Goal: Transaction & Acquisition: Purchase product/service

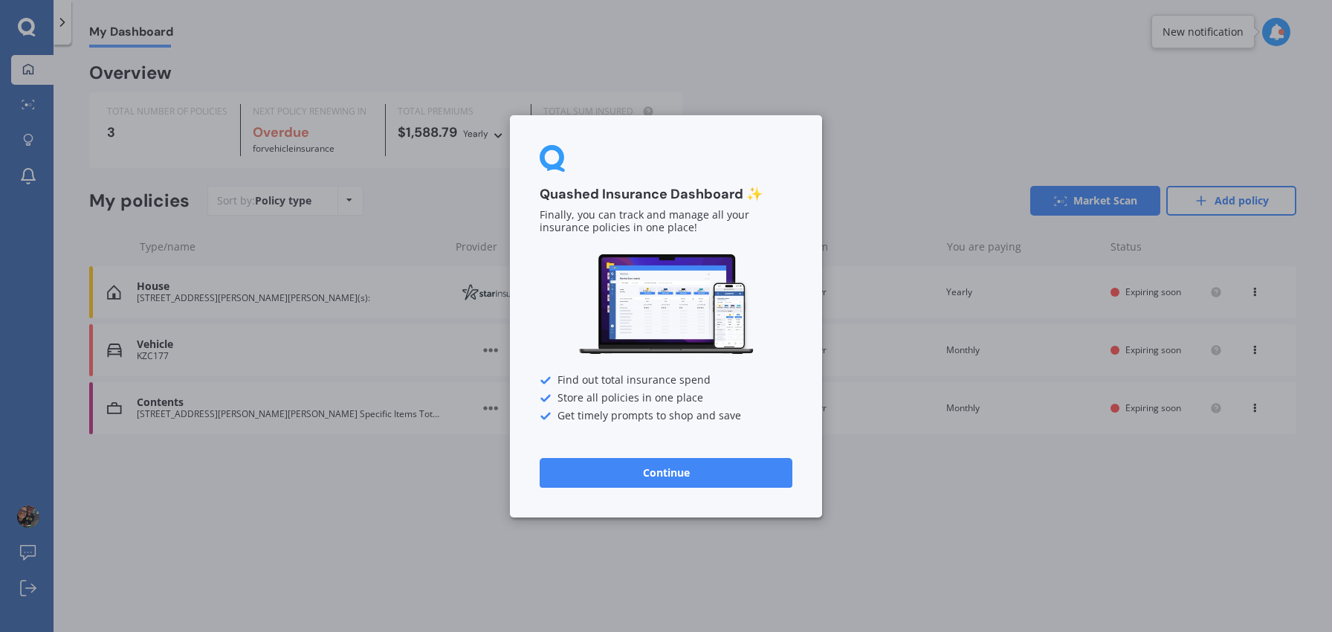
click at [693, 470] on button "Continue" at bounding box center [666, 472] width 253 height 30
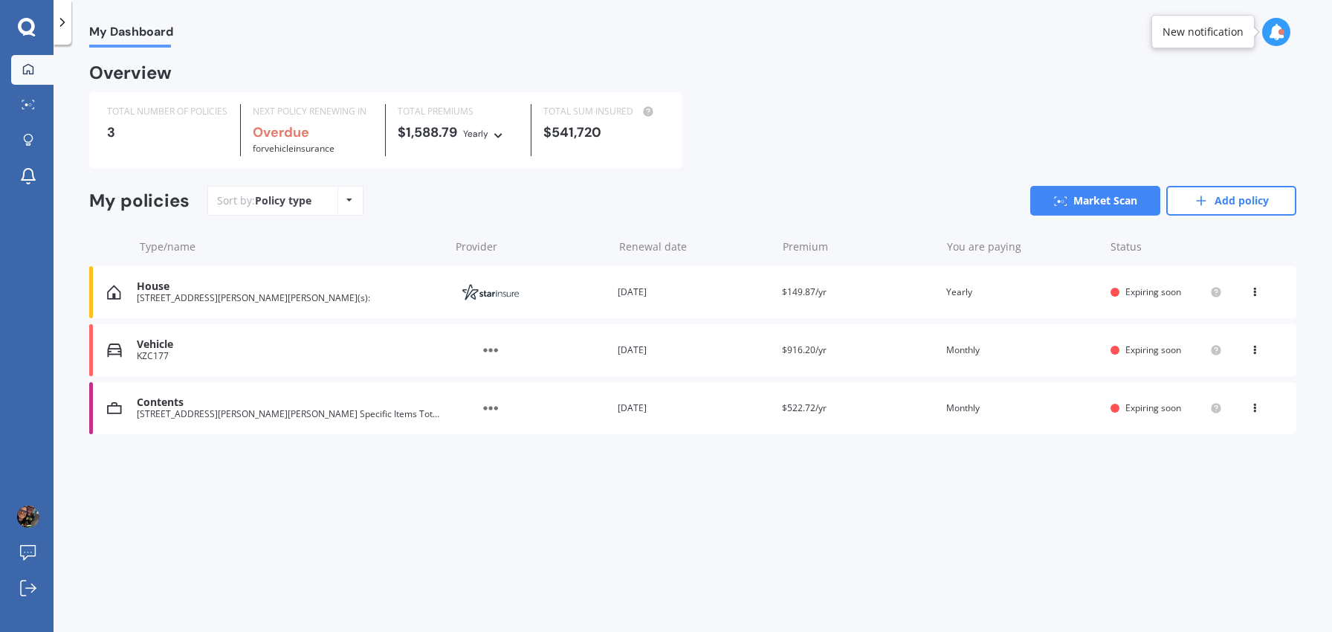
click at [224, 303] on div "[STREET_ADDRESS][PERSON_NAME][PERSON_NAME](s):" at bounding box center [289, 298] width 305 height 10
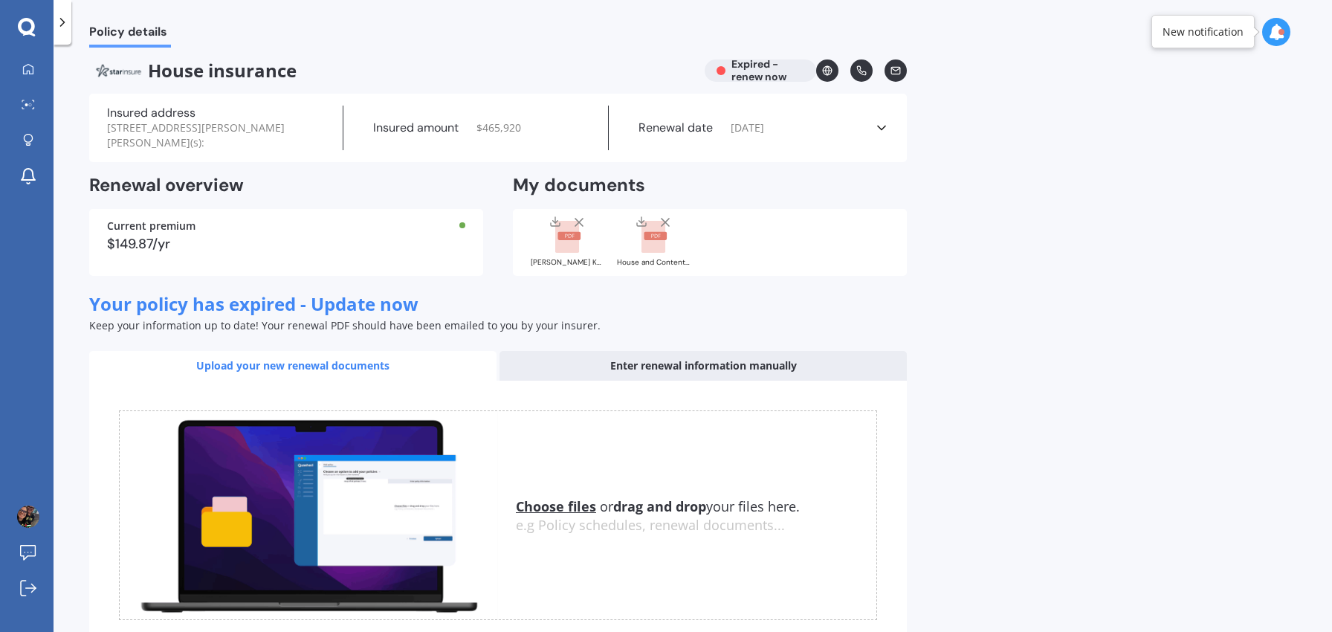
drag, startPoint x: 769, startPoint y: 78, endPoint x: 554, endPoint y: 106, distance: 217.3
click at [768, 79] on div "House insurance Expired - renew now" at bounding box center [497, 70] width 817 height 22
drag, startPoint x: 198, startPoint y: 71, endPoint x: 161, endPoint y: 76, distance: 37.4
click at [198, 71] on span "House insurance" at bounding box center [390, 71] width 603 height 22
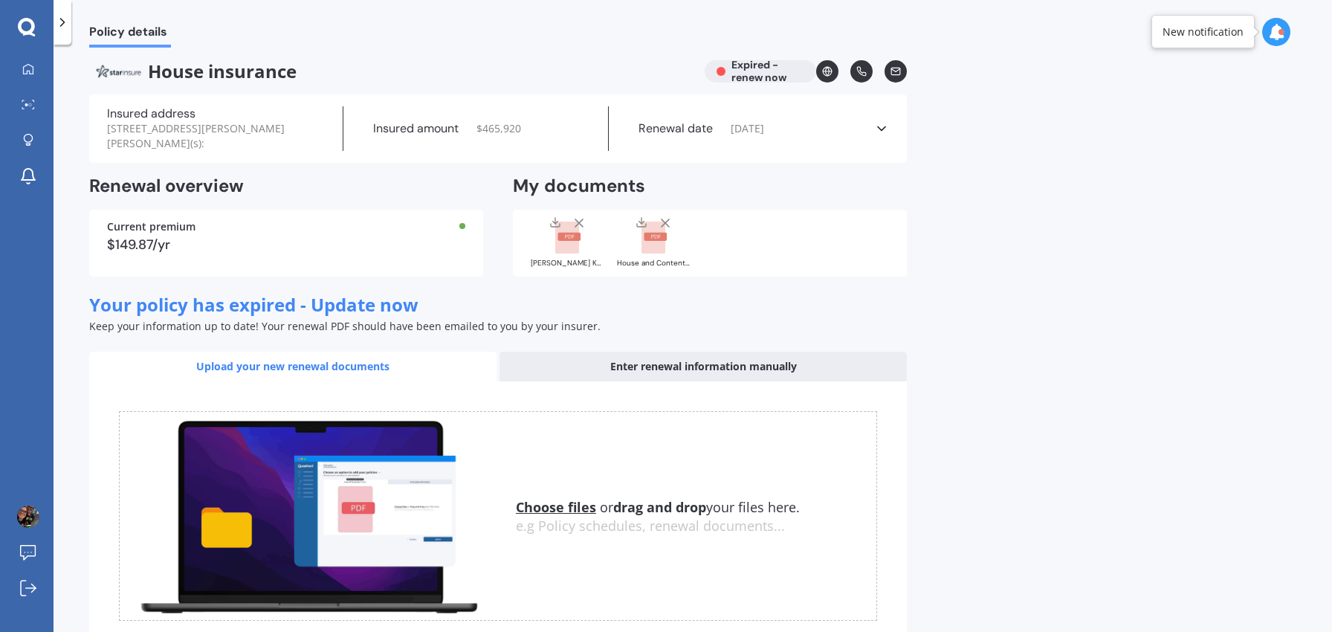
drag, startPoint x: 123, startPoint y: 73, endPoint x: 150, endPoint y: 73, distance: 26.8
click at [123, 73] on img at bounding box center [118, 71] width 59 height 22
click at [565, 241] on rect at bounding box center [567, 237] width 24 height 33
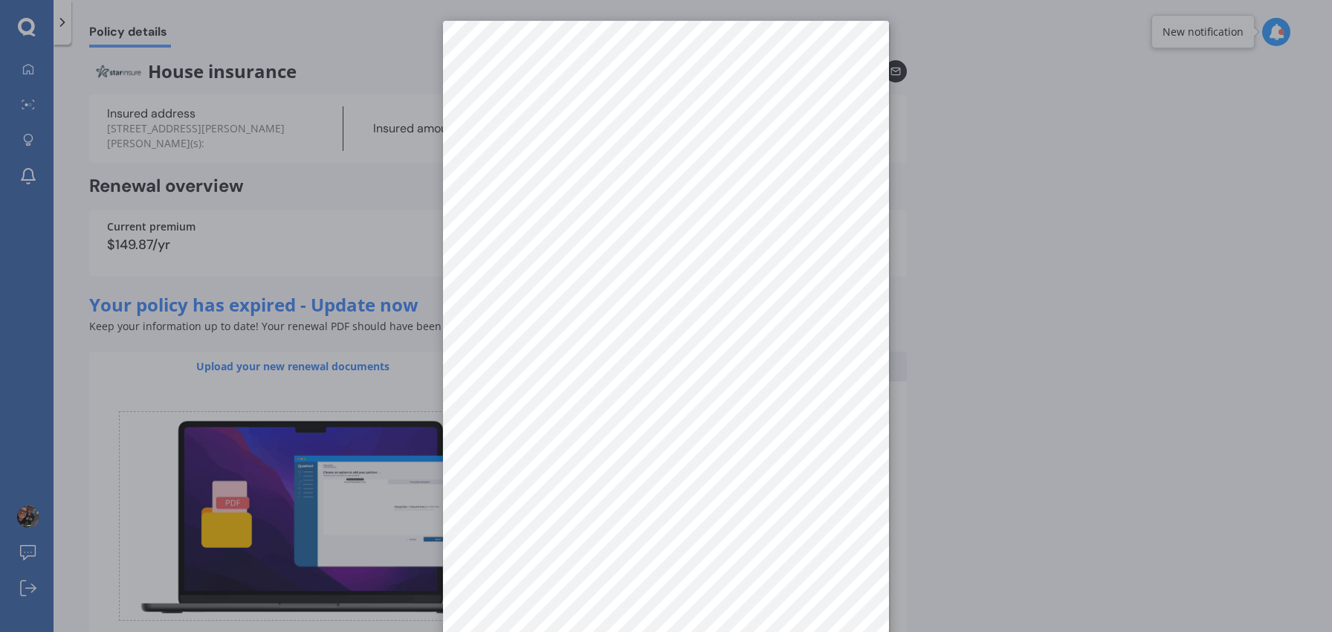
scroll to position [21, 0]
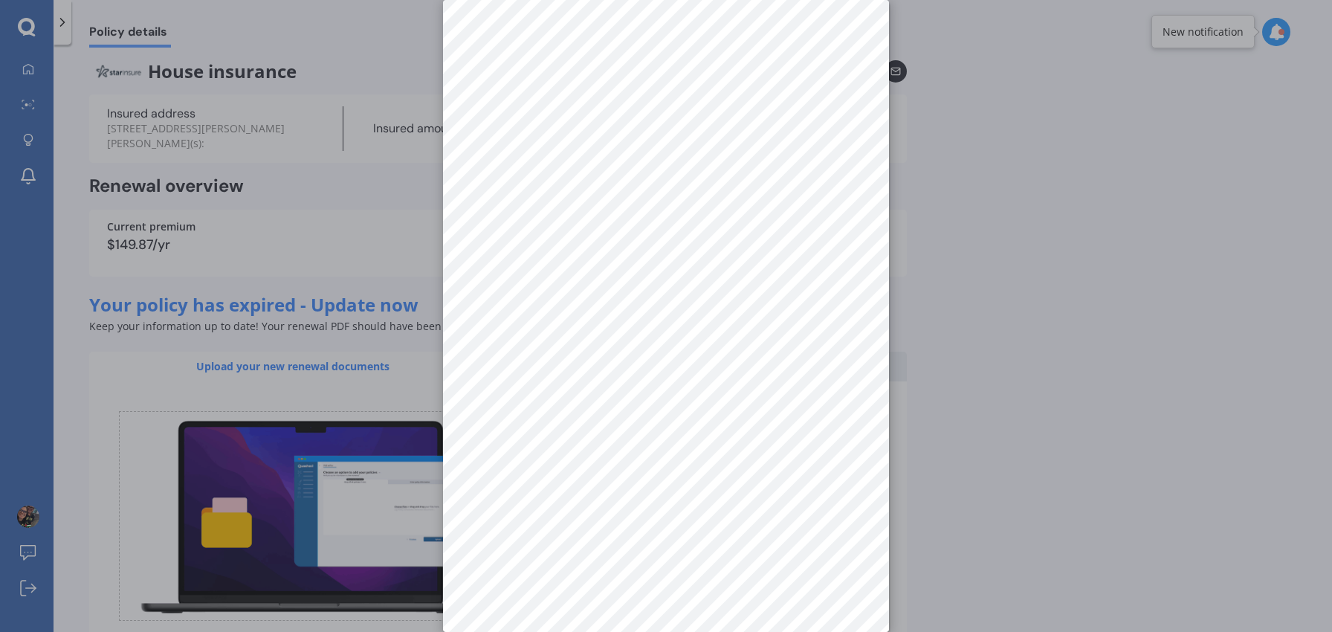
click at [1055, 135] on div at bounding box center [666, 316] width 1332 height 632
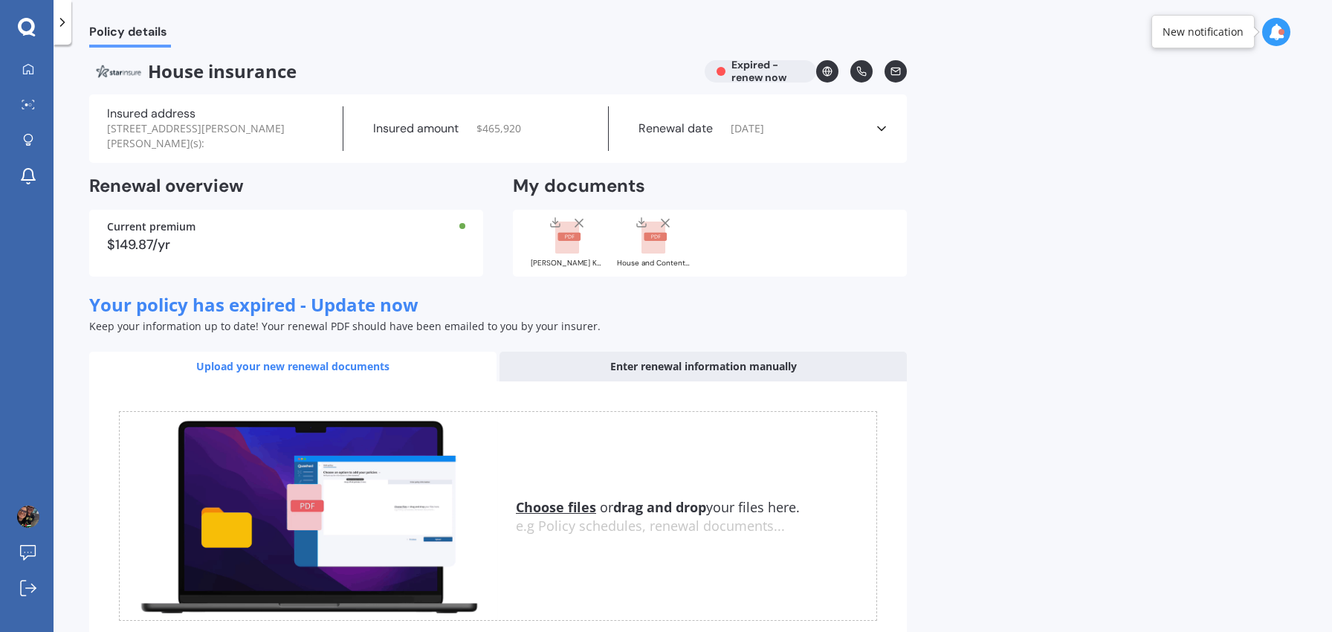
click at [580, 222] on icon at bounding box center [578, 223] width 15 height 15
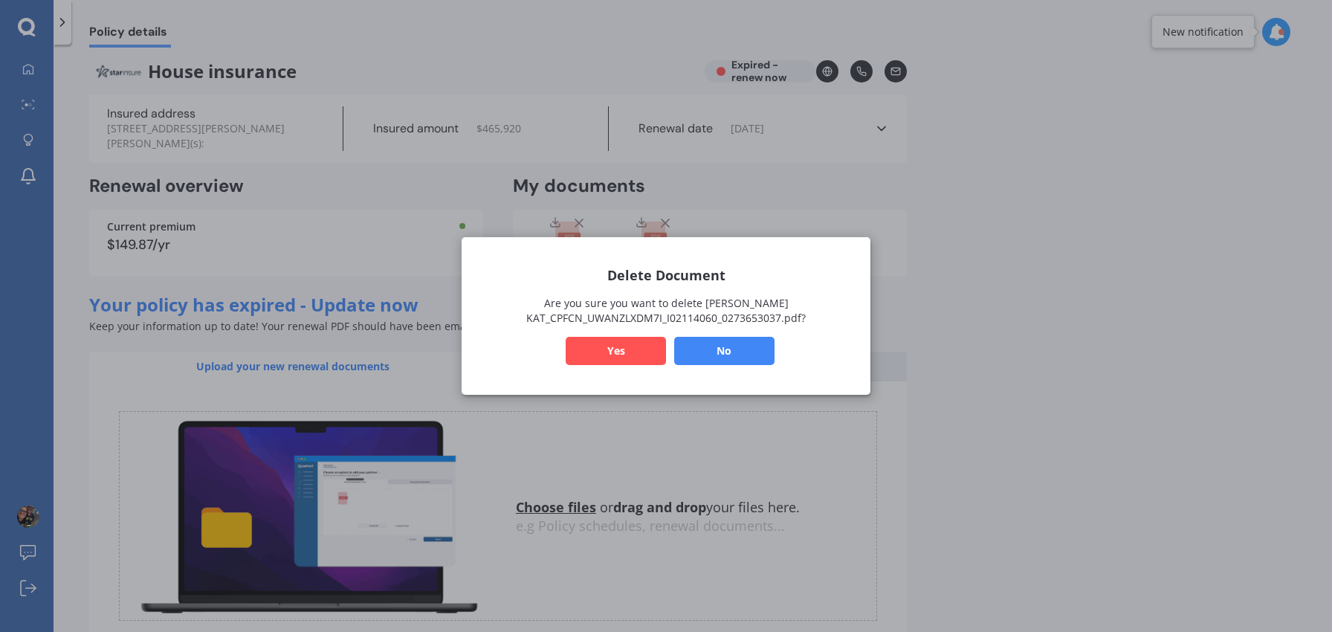
click at [610, 348] on button "Yes" at bounding box center [616, 351] width 100 height 28
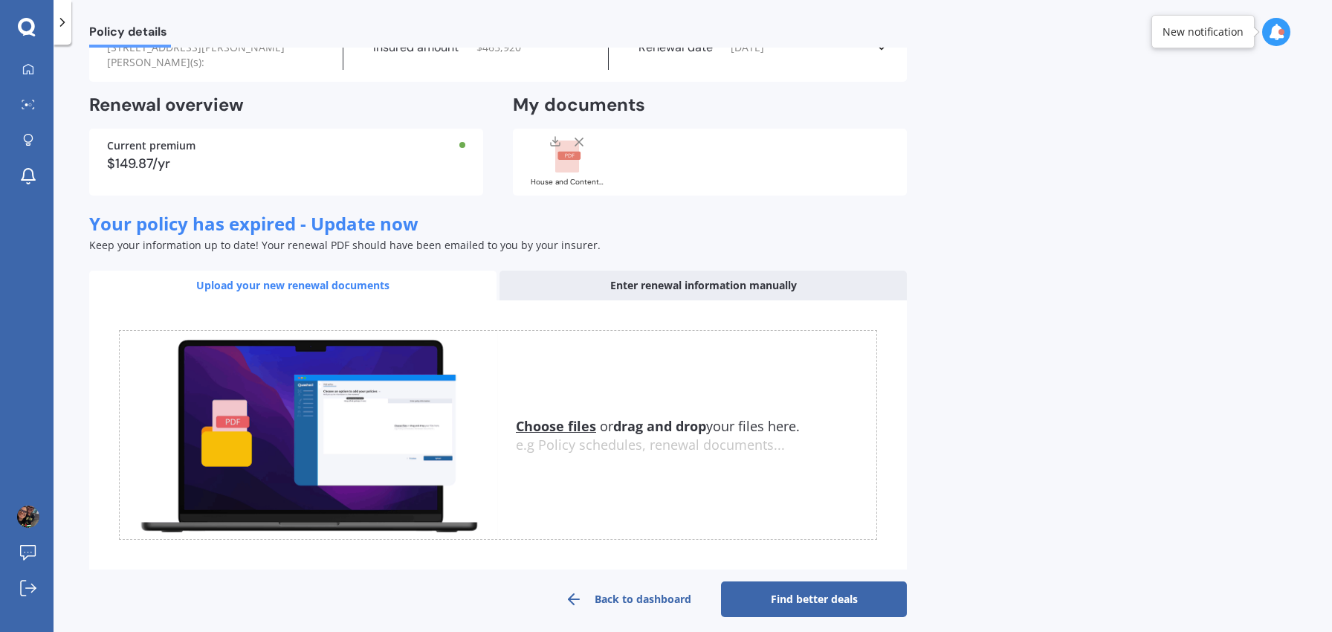
scroll to position [98, 0]
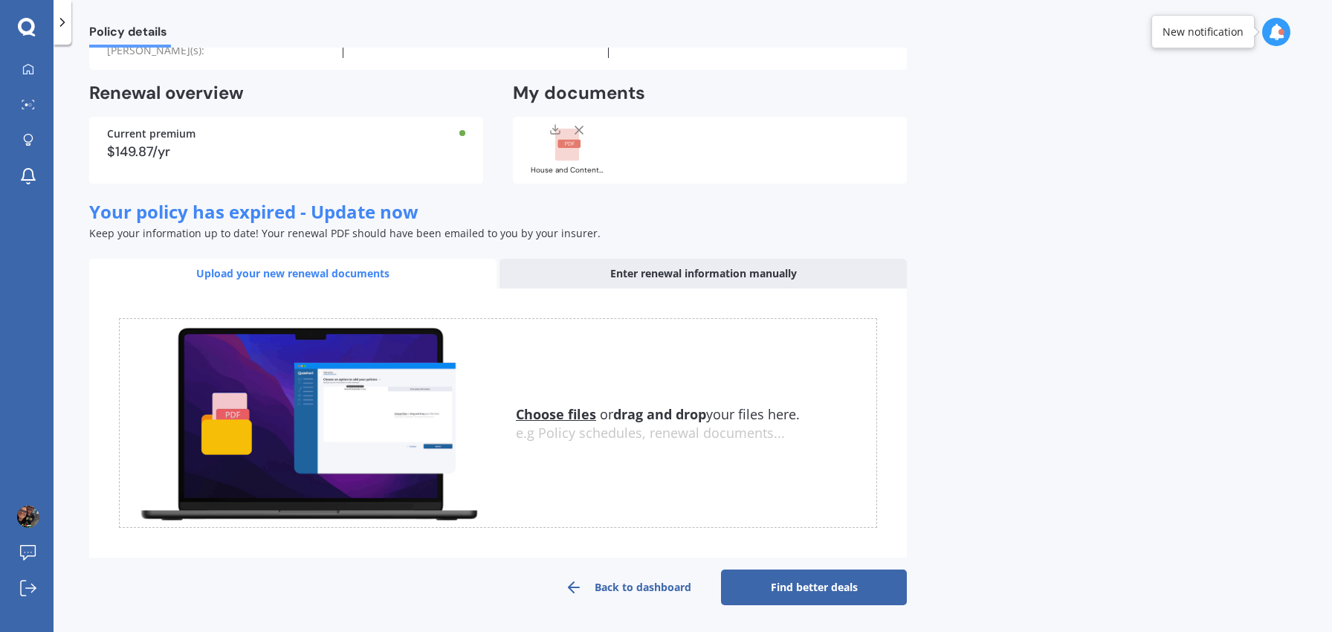
click at [578, 127] on icon at bounding box center [578, 130] width 15 height 15
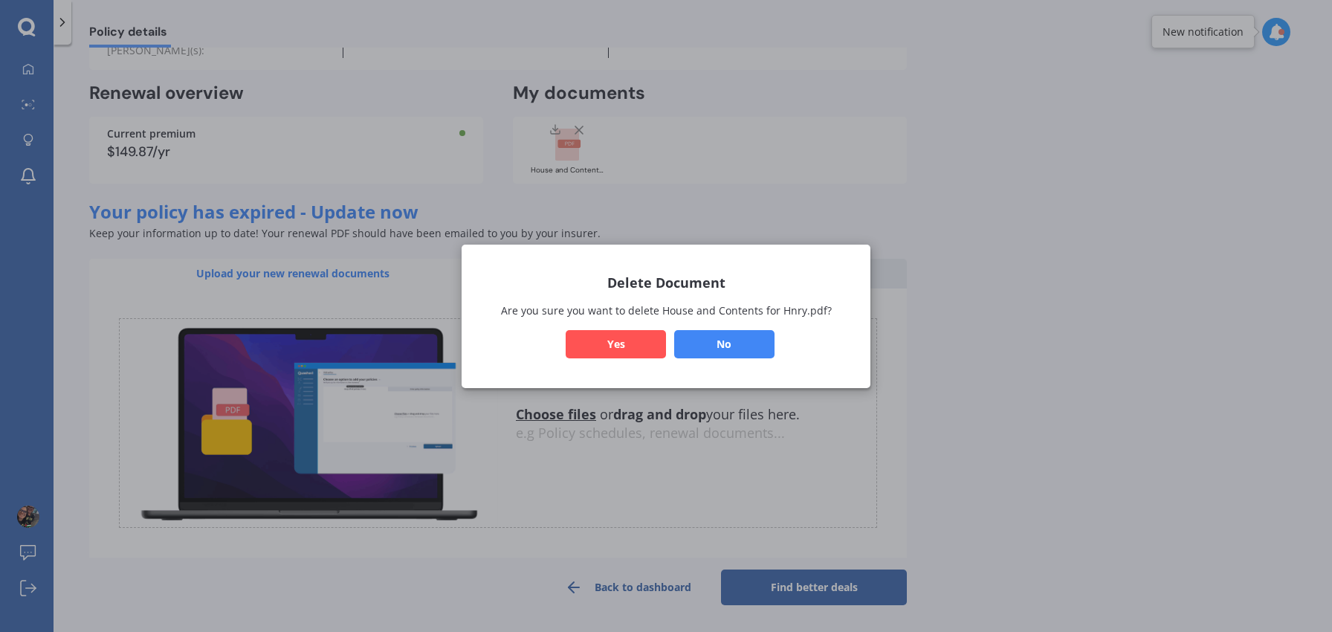
click at [629, 343] on button "Yes" at bounding box center [616, 343] width 100 height 28
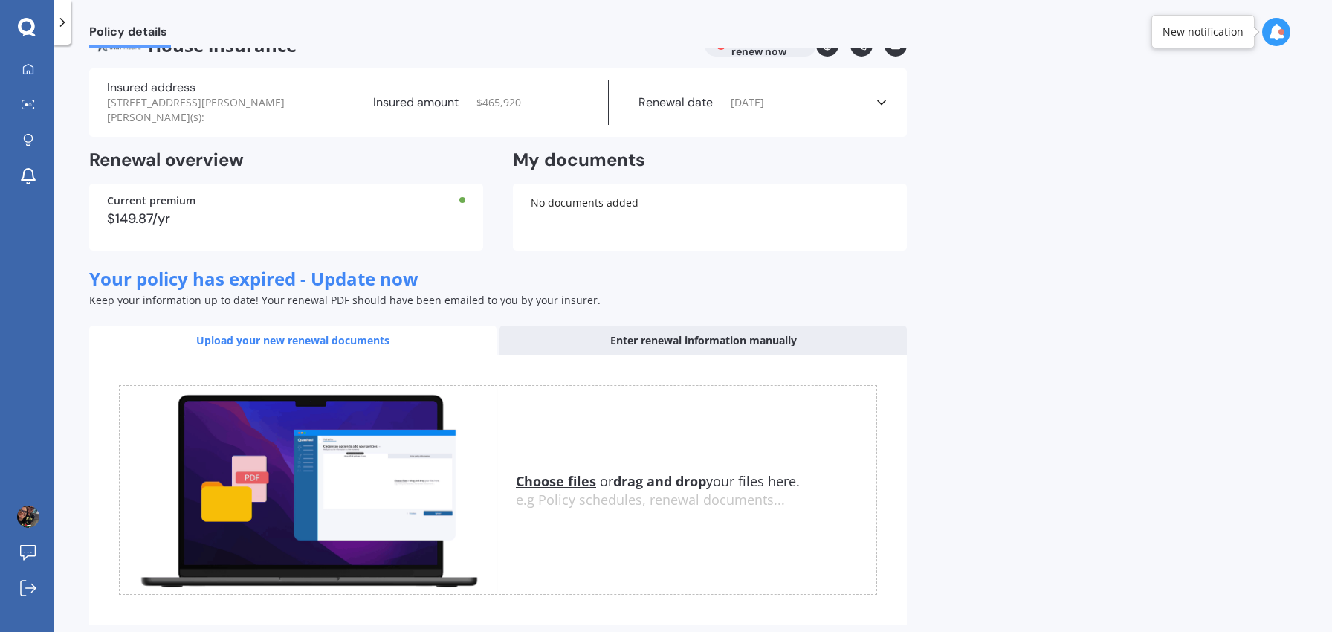
scroll to position [0, 0]
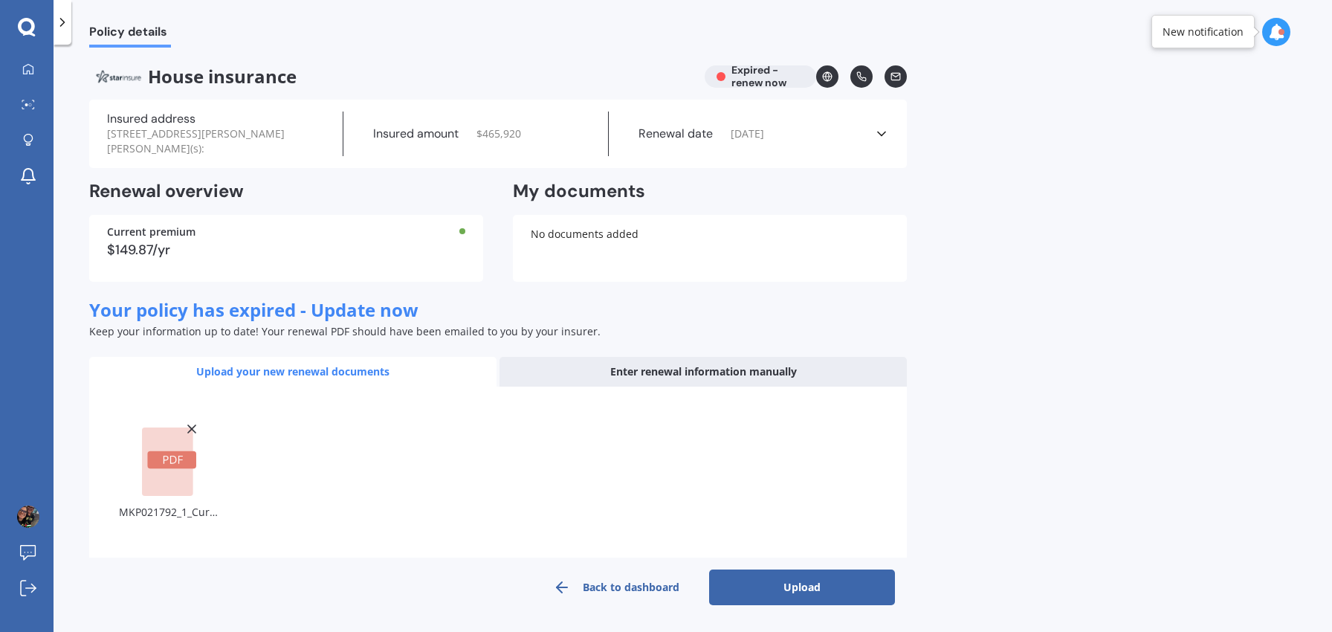
click at [786, 585] on button "Upload" at bounding box center [802, 587] width 186 height 36
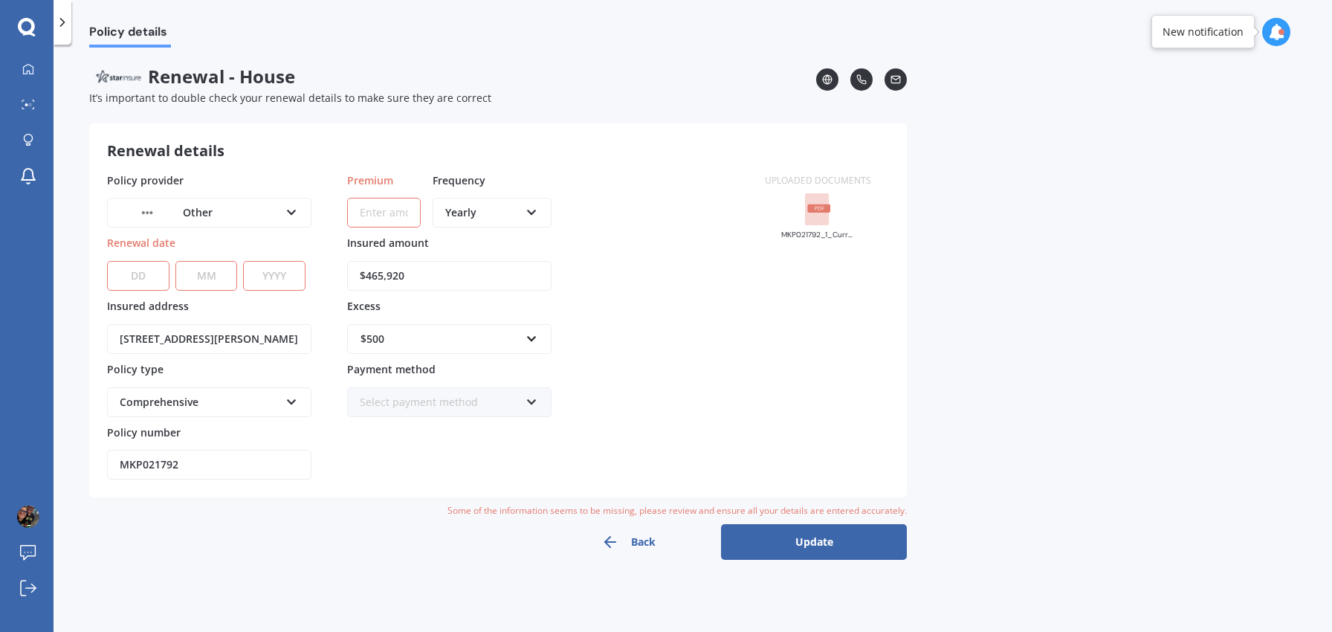
click at [292, 211] on icon at bounding box center [291, 209] width 13 height 10
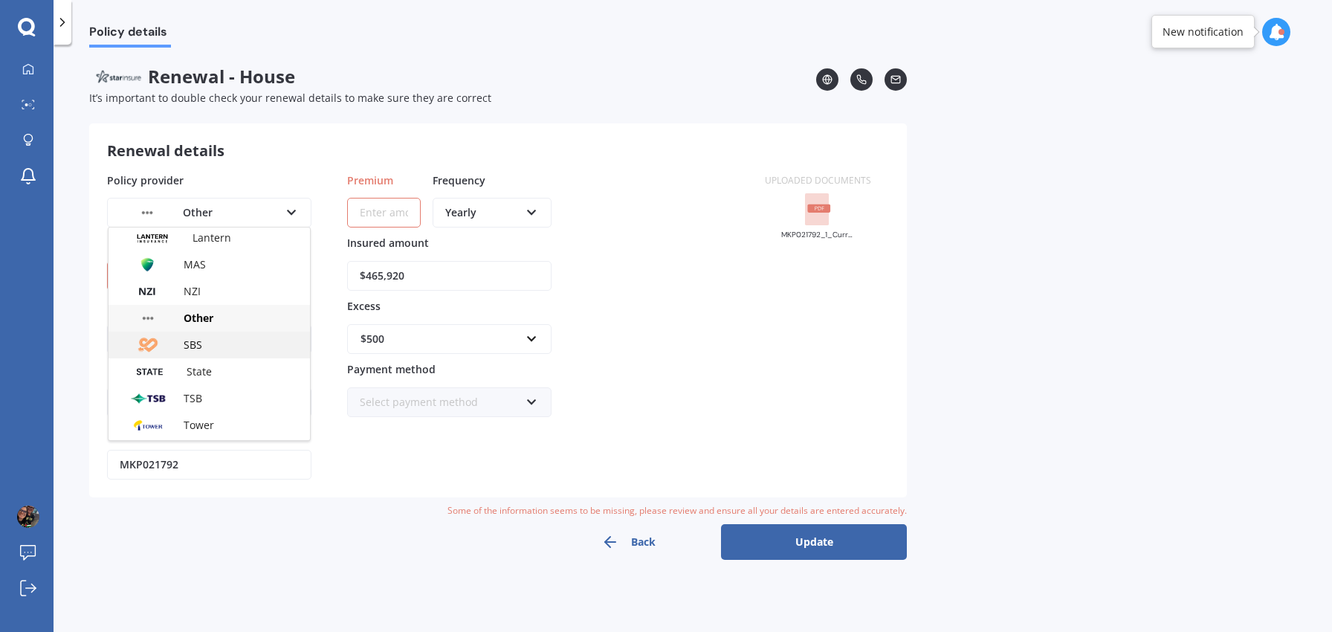
scroll to position [403, 0]
click at [191, 372] on span "Vero" at bounding box center [195, 373] width 22 height 14
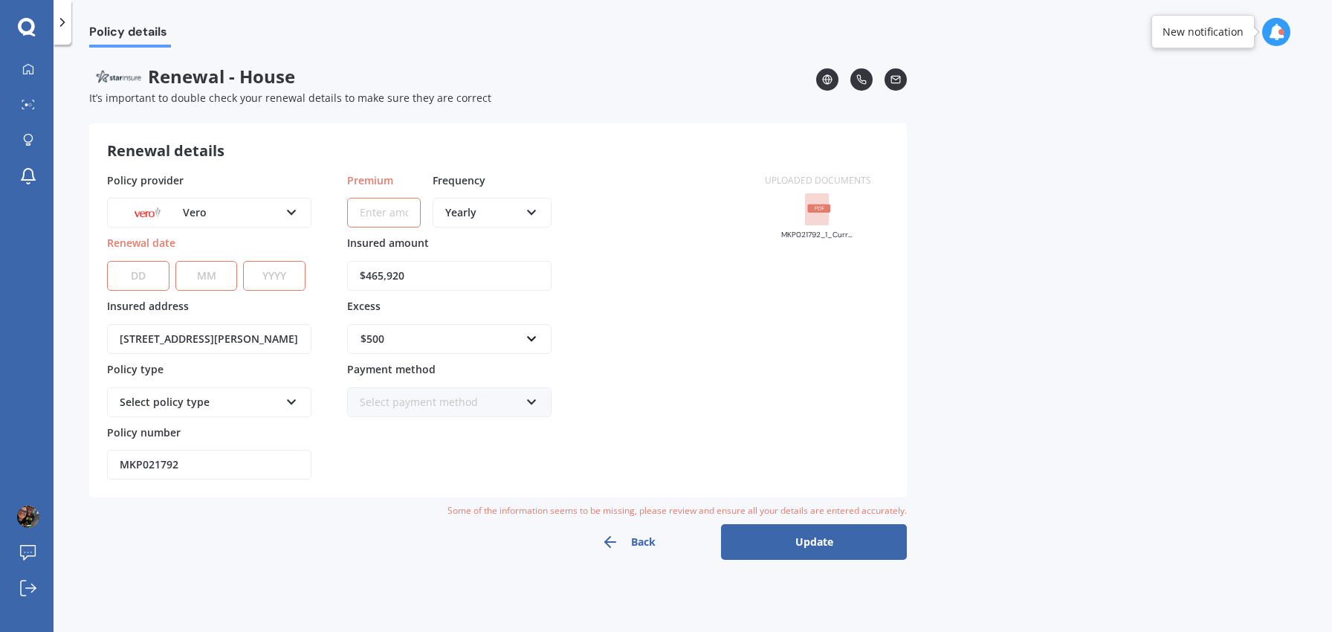
click at [256, 400] on div "Select policy type" at bounding box center [200, 402] width 160 height 16
click at [229, 482] on div "Other" at bounding box center [208, 483] width 201 height 27
drag, startPoint x: 182, startPoint y: 464, endPoint x: 98, endPoint y: 456, distance: 84.4
click at [98, 456] on div "Renewal details Policy provider Vero AA AMI AMP ANZ ASB Ando BNZ Co-Operative B…" at bounding box center [497, 310] width 817 height 374
click at [137, 272] on select "DD 01 02 03 04 05 06 07 08 09 10 11 12 13 14 15 16 17 18 19 20 21 22 23 24 25 2…" at bounding box center [138, 276] width 62 height 30
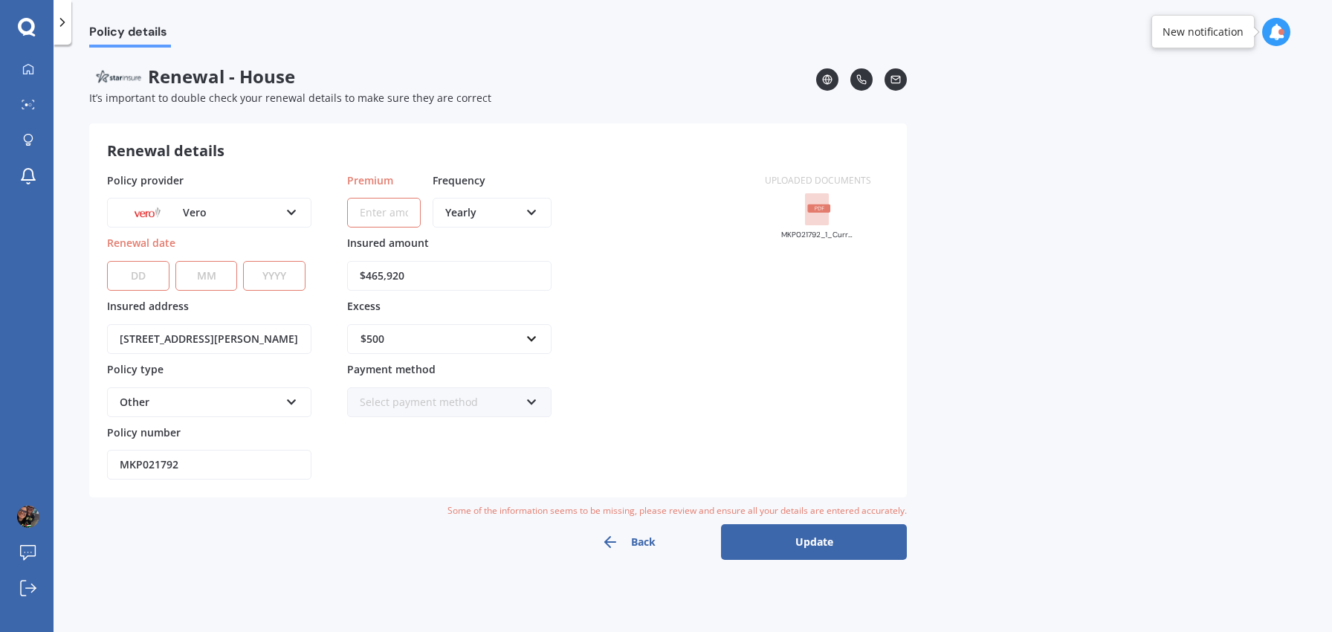
click at [133, 274] on select "DD 01 02 03 04 05 06 07 08 09 10 11 12 13 14 15 16 17 18 19 20 21 22 23 24 25 2…" at bounding box center [138, 276] width 62 height 30
select select "18"
click at [107, 261] on select "DD 01 02 03 04 05 06 07 08 09 10 11 12 13 14 15 16 17 18 19 20 21 22 23 24 25 2…" at bounding box center [138, 276] width 62 height 30
click at [196, 273] on select "MM 01 02 03 04 05 06 07 08 09 10 11 12" at bounding box center [206, 276] width 62 height 30
select select "09"
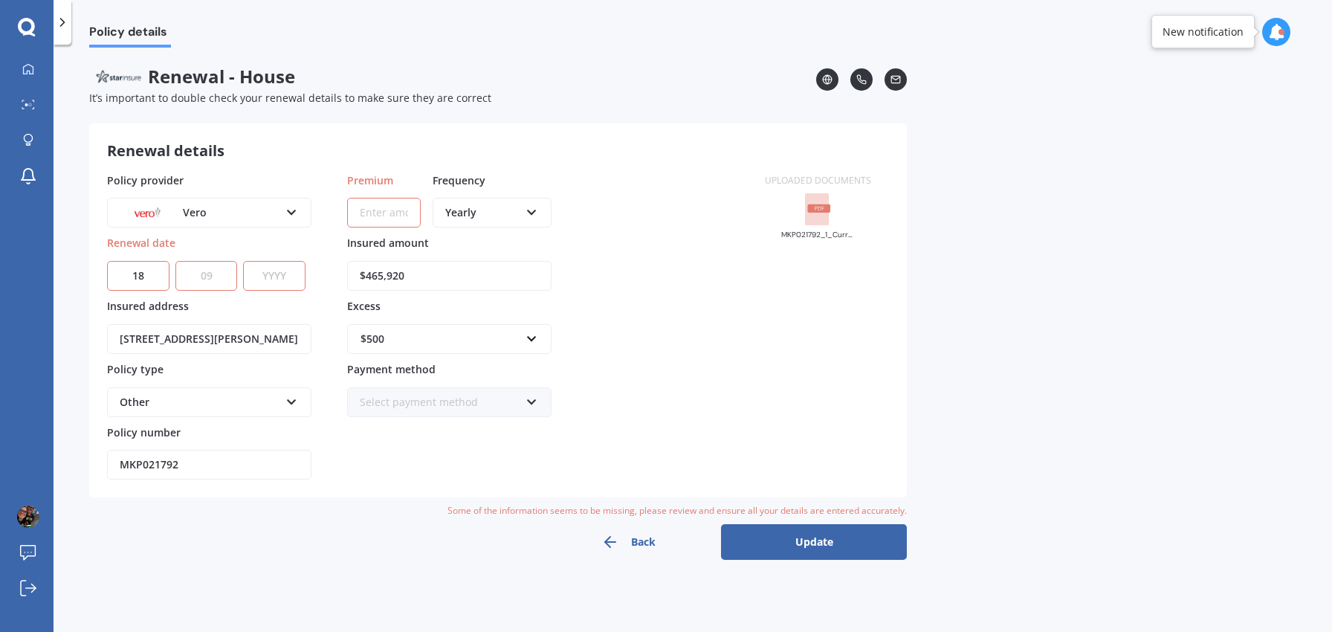
click at [175, 261] on select "MM 01 02 03 04 05 06 07 08 09 10 11 12" at bounding box center [206, 276] width 62 height 30
click at [287, 268] on select "YYYY 2027 2026 2025 2024 2023 2022 2021 2020 2019 2018 2017 2016 2015 2014 2013…" at bounding box center [274, 276] width 62 height 30
select select "2025"
click at [243, 261] on select "YYYY 2027 2026 2025 2024 2023 2022 2021 2020 2019 2018 2017 2016 2015 2014 2013…" at bounding box center [274, 276] width 62 height 30
click at [375, 206] on input "Premium" at bounding box center [384, 213] width 74 height 30
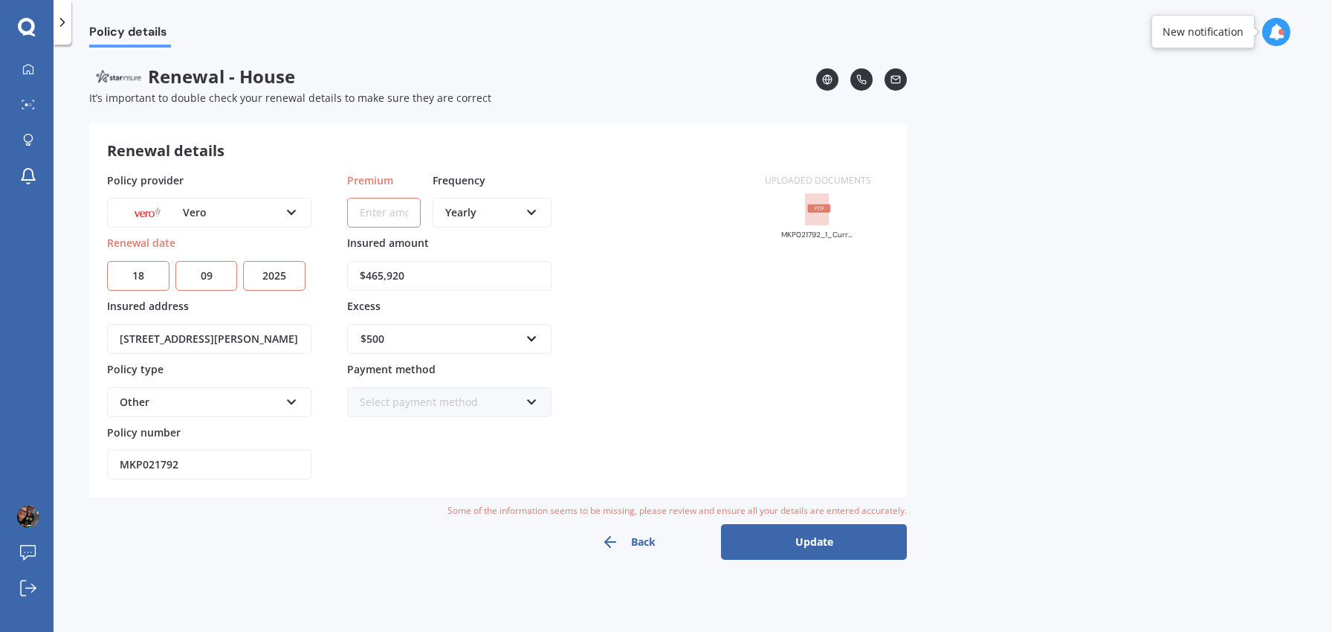
click at [375, 212] on input "Premium" at bounding box center [384, 213] width 74 height 30
paste input "$127.91"
type input "$127.91"
click at [467, 209] on div "Yearly" at bounding box center [482, 212] width 74 height 16
click at [496, 322] on div "Monthly" at bounding box center [492, 321] width 116 height 27
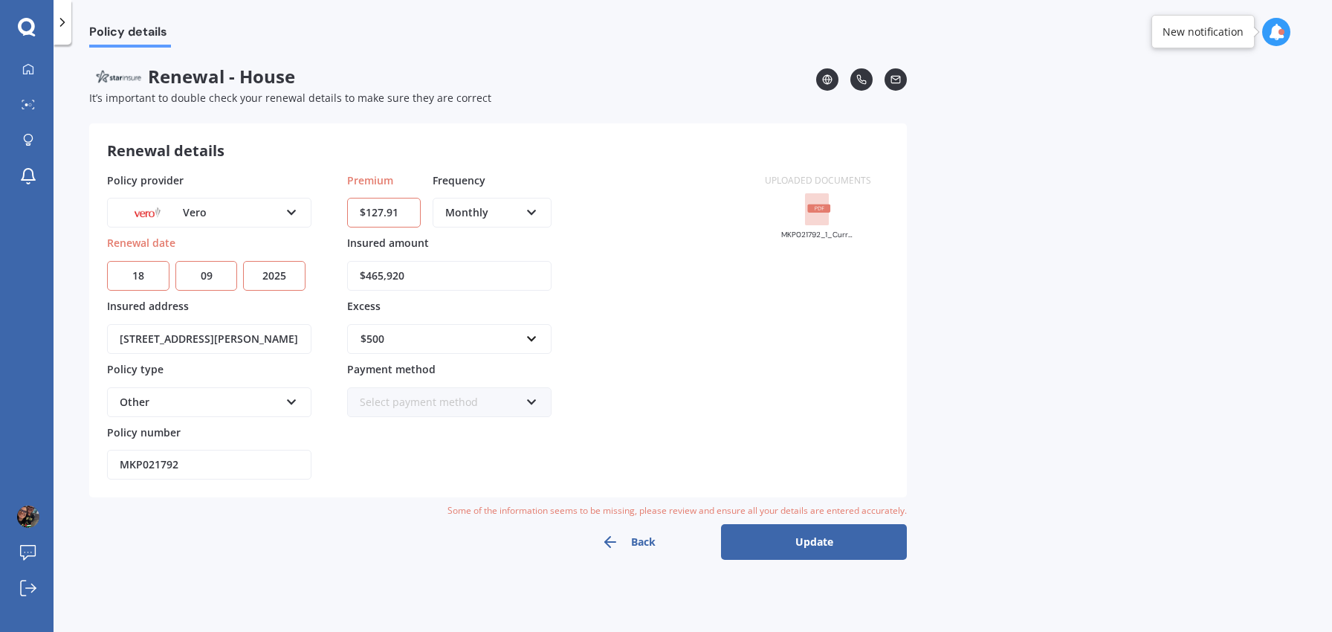
click at [530, 401] on icon at bounding box center [531, 399] width 13 height 10
click at [470, 434] on span "Direct debit - bank account" at bounding box center [427, 430] width 135 height 14
click at [809, 542] on button "Update" at bounding box center [814, 542] width 186 height 36
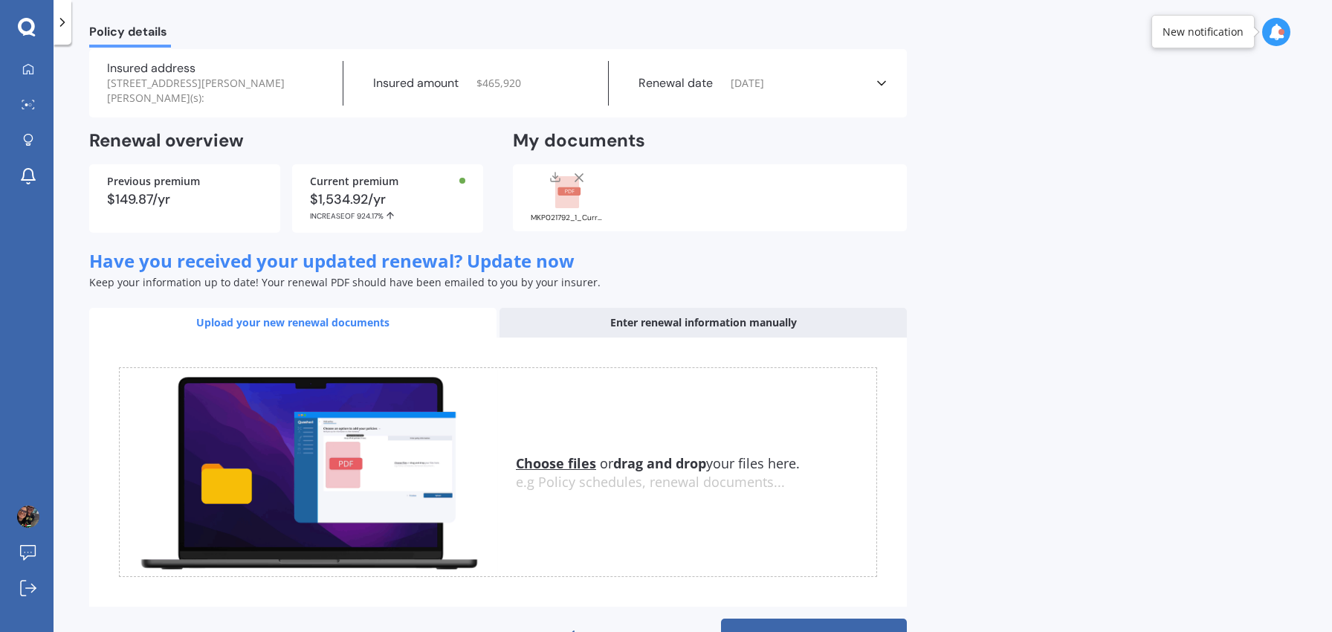
scroll to position [100, 0]
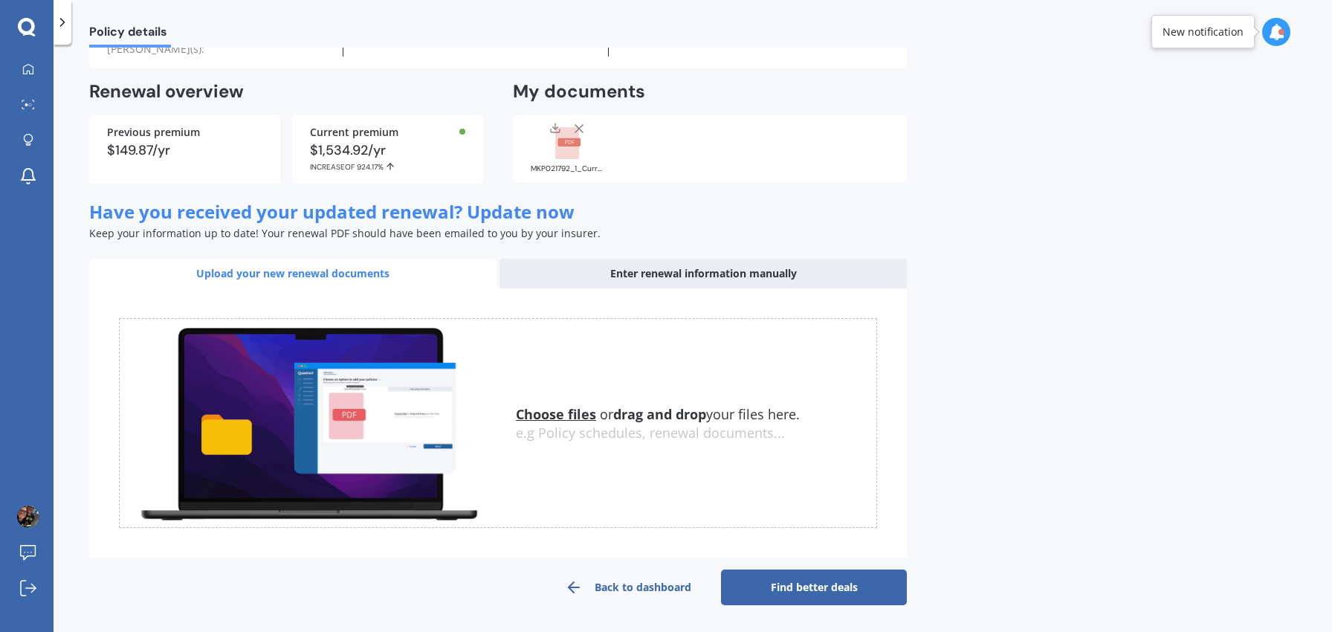
click at [810, 580] on link "Find better deals" at bounding box center [814, 587] width 186 height 36
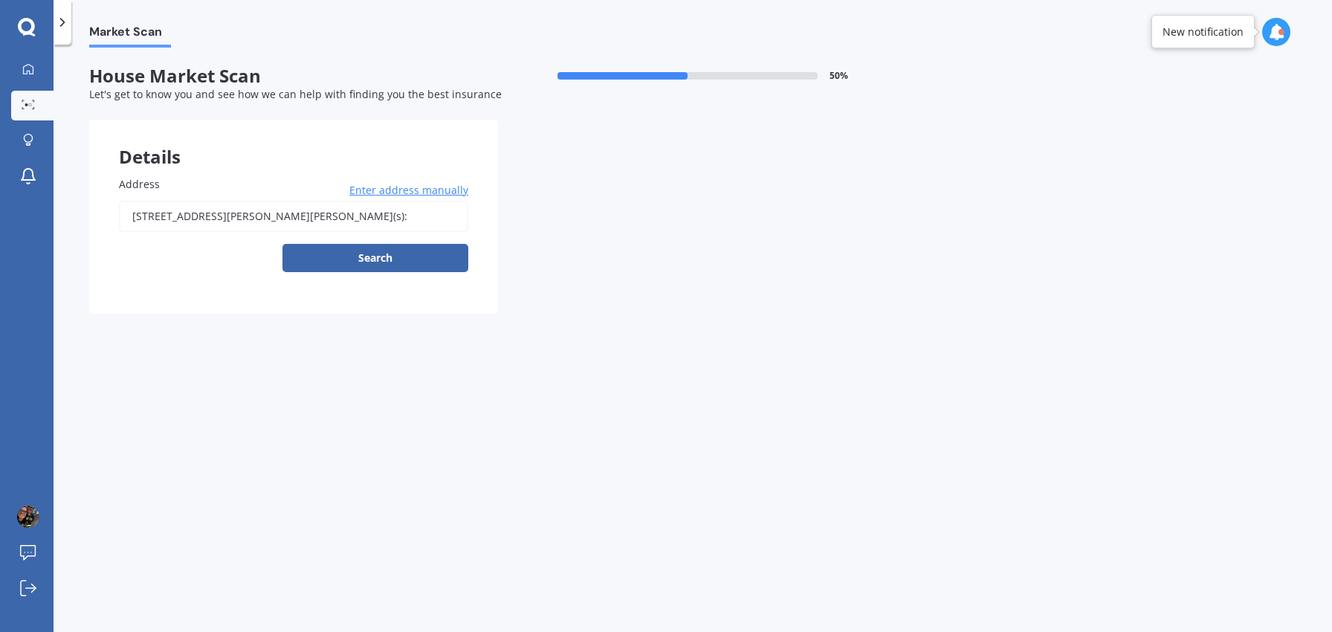
scroll to position [0, 0]
click at [356, 256] on button "Search" at bounding box center [375, 258] width 186 height 28
click at [546, 424] on div "Market Scan House Market Scan 50 % Let's get to know you and see how we can hel…" at bounding box center [693, 341] width 1278 height 587
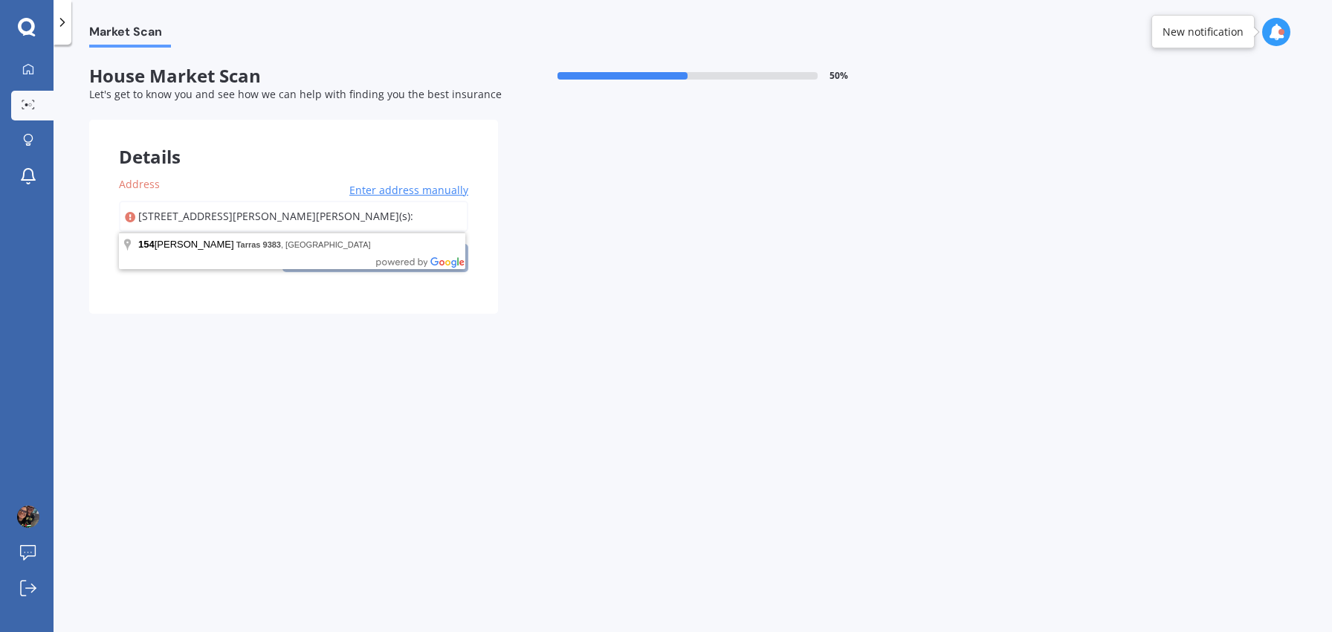
drag, startPoint x: 151, startPoint y: 216, endPoint x: 406, endPoint y: 265, distance: 259.7
click at [151, 216] on input "[STREET_ADDRESS][PERSON_NAME][PERSON_NAME](s):" at bounding box center [293, 216] width 349 height 31
type input "[STREET_ADDRESS][PERSON_NAME][PERSON_NAME]"
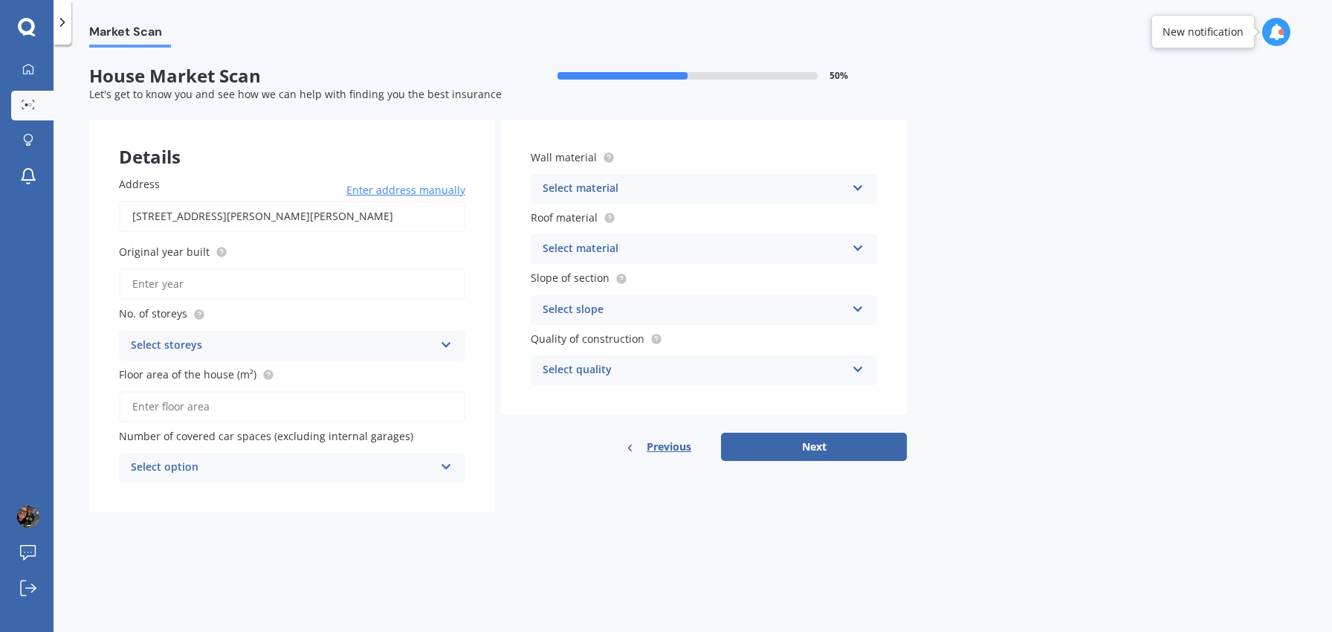
click at [220, 293] on input "Original year built" at bounding box center [292, 283] width 346 height 31
click at [314, 343] on div "Select storeys" at bounding box center [282, 346] width 303 height 18
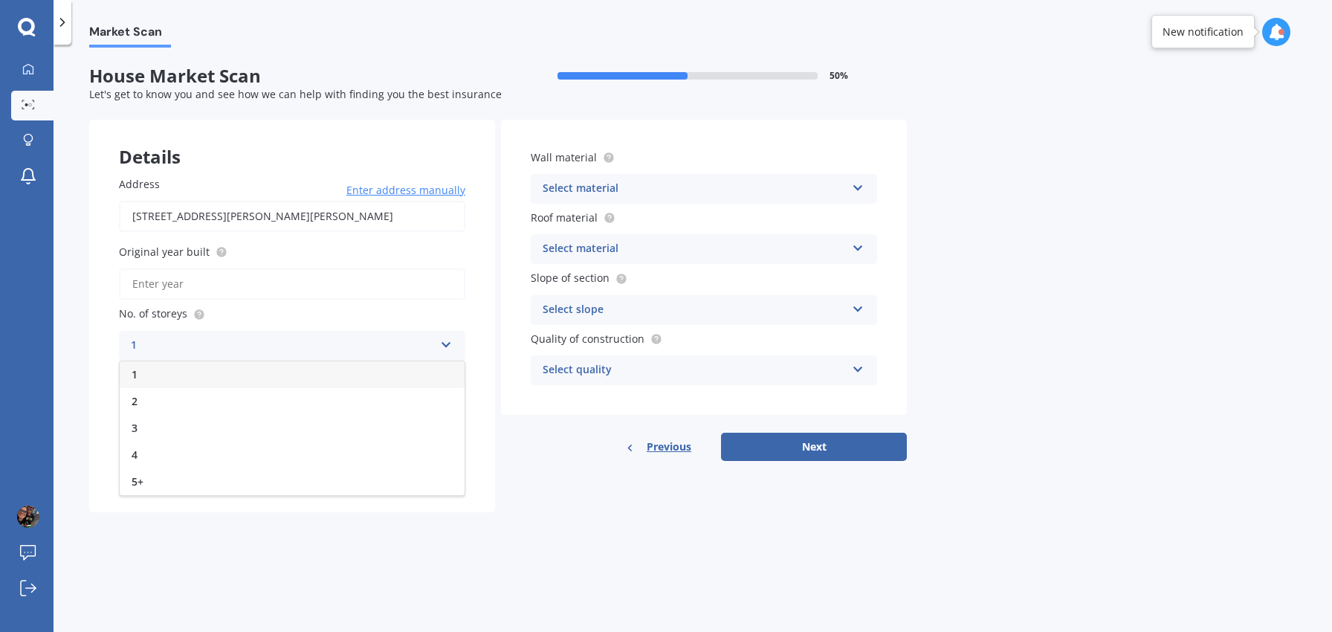
click at [246, 366] on div "1" at bounding box center [292, 374] width 345 height 27
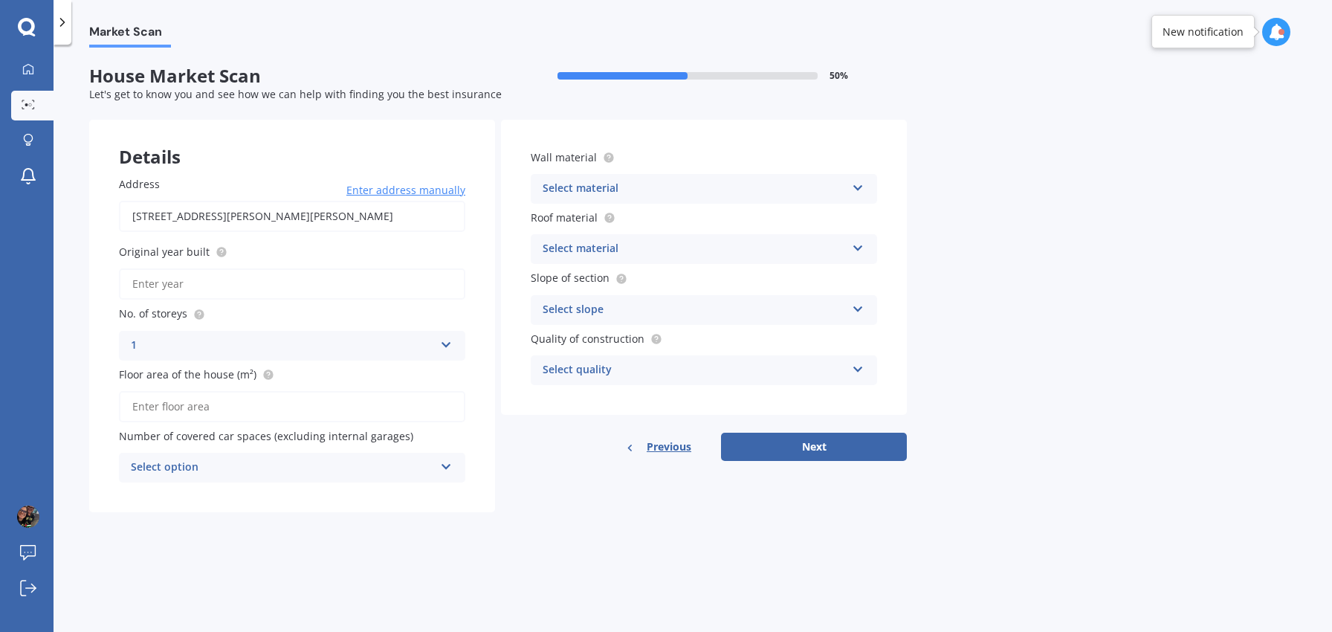
click at [201, 278] on input "Original year built" at bounding box center [292, 283] width 346 height 31
click at [408, 465] on div "Select option" at bounding box center [282, 468] width 303 height 18
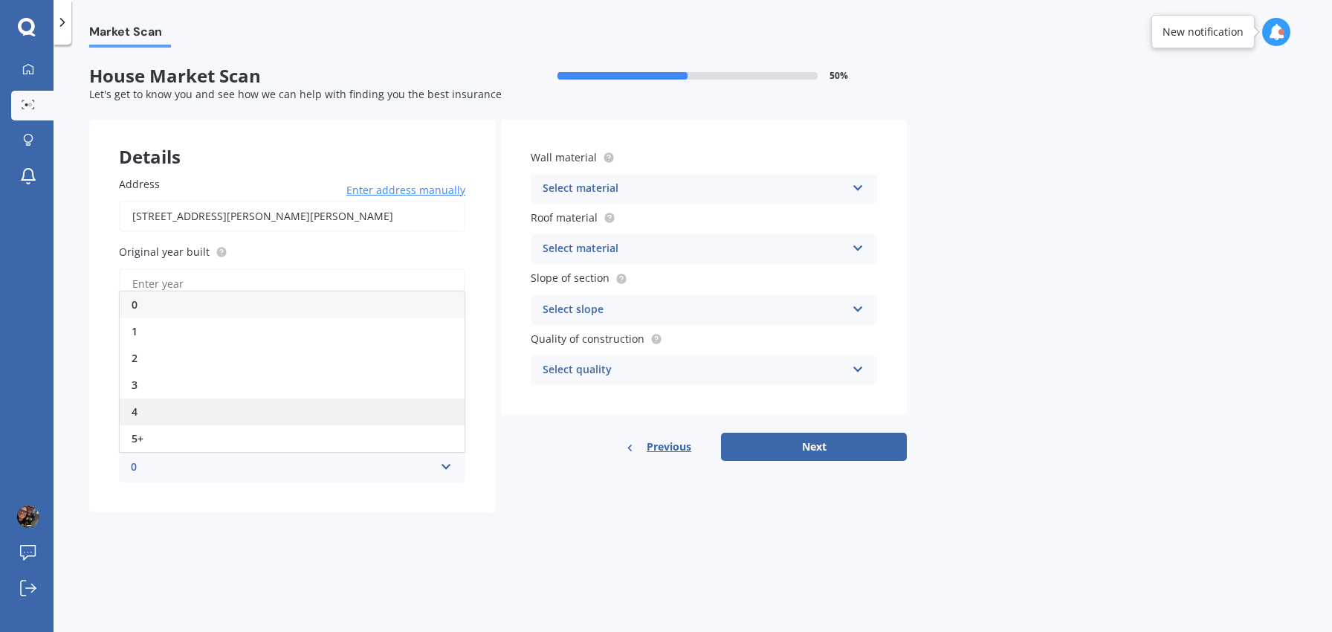
click at [143, 401] on div "4" at bounding box center [292, 411] width 345 height 27
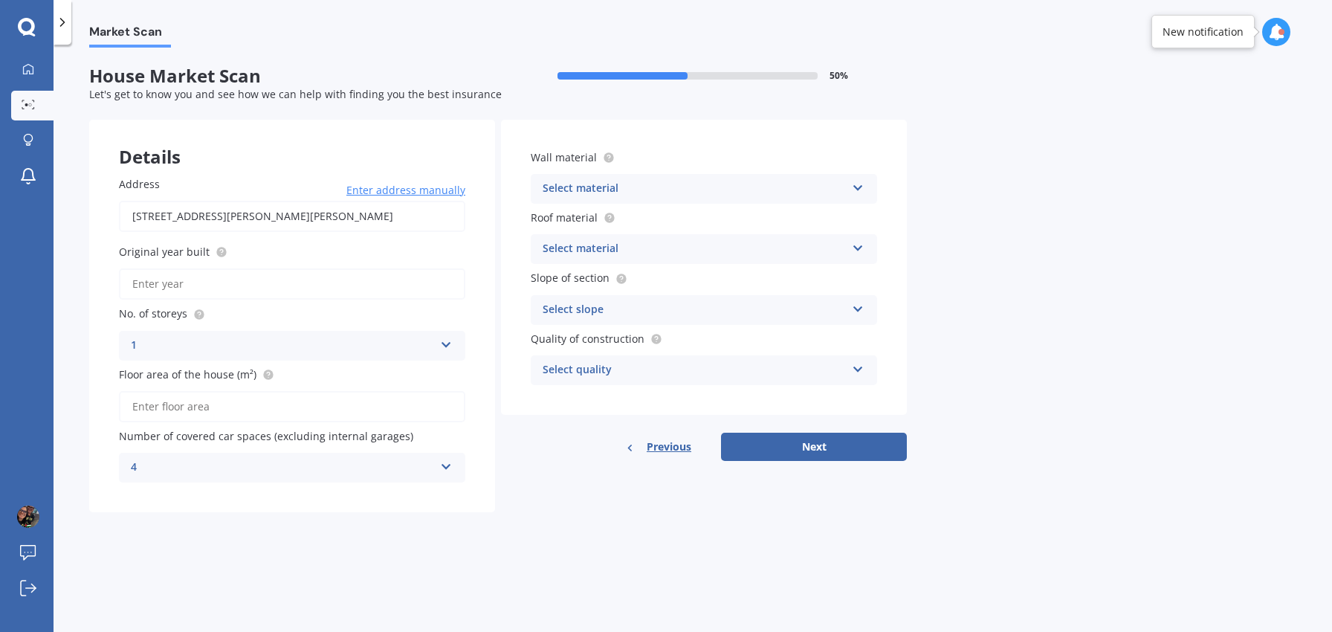
click at [635, 183] on div "Select material" at bounding box center [693, 189] width 303 height 18
click at [1115, 190] on div "Market Scan House Market Scan 50 % Let's get to know you and see how we can hel…" at bounding box center [693, 341] width 1278 height 587
click at [186, 286] on input "Original year built" at bounding box center [292, 283] width 346 height 31
type input "2023"
click at [605, 188] on div "Artificial weatherboard/plank cladding" at bounding box center [693, 189] width 303 height 18
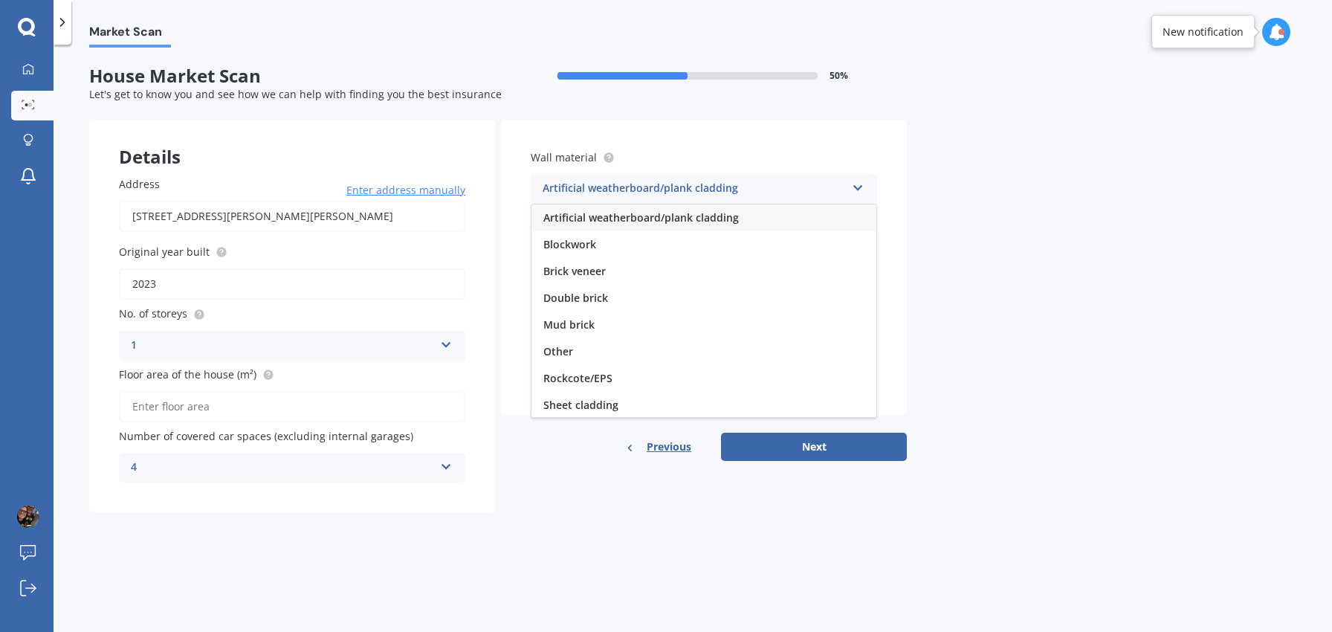
click at [165, 406] on input "Floor area of the house (m²)" at bounding box center [292, 406] width 346 height 31
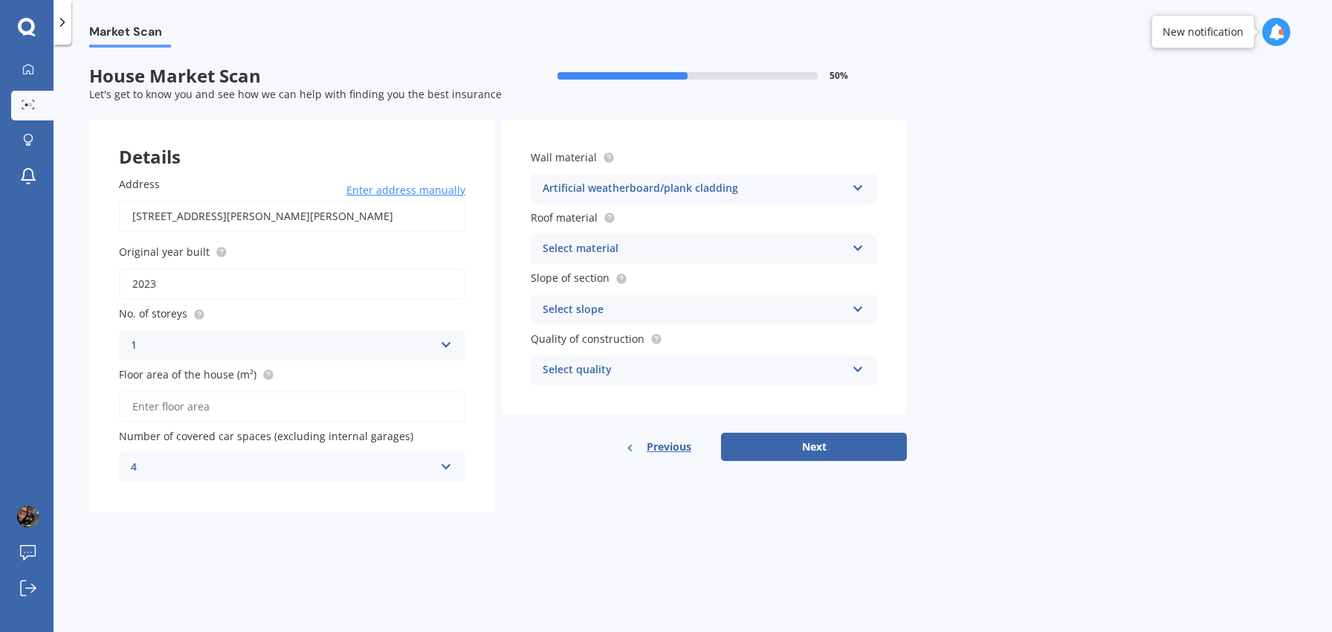
click at [360, 399] on input "Floor area of the house (m²)" at bounding box center [292, 406] width 346 height 31
type input "122"
click at [274, 464] on div "4" at bounding box center [282, 468] width 303 height 18
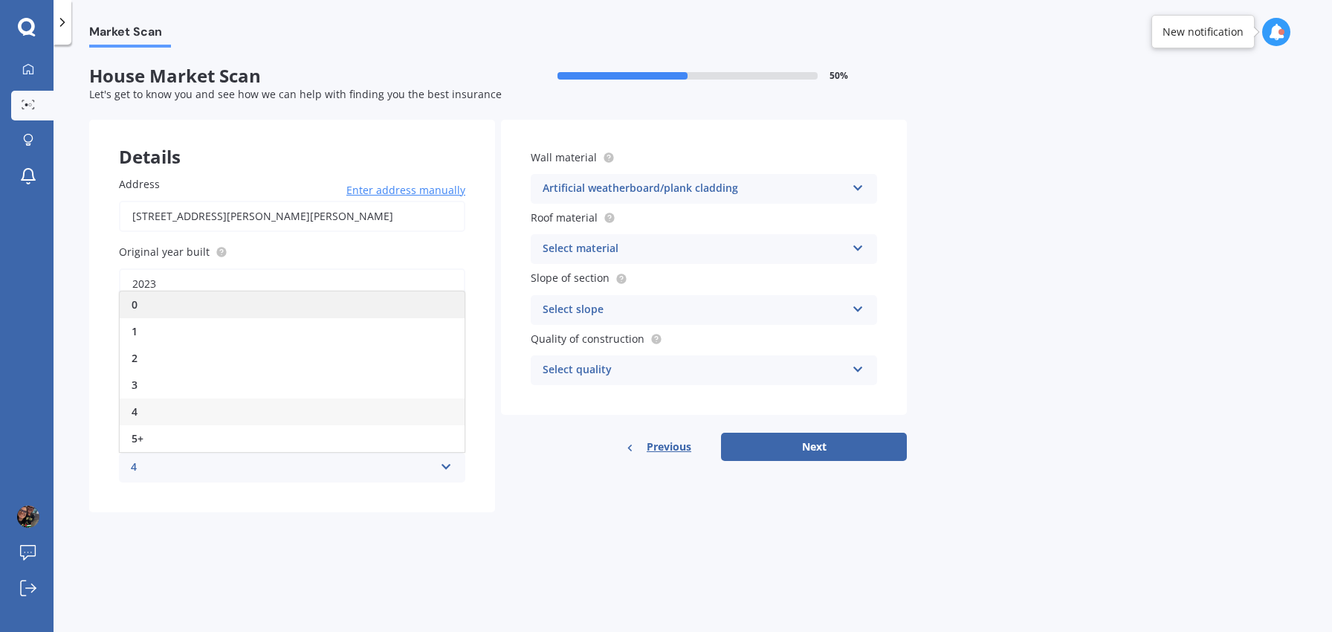
click at [313, 305] on div "0" at bounding box center [292, 304] width 345 height 27
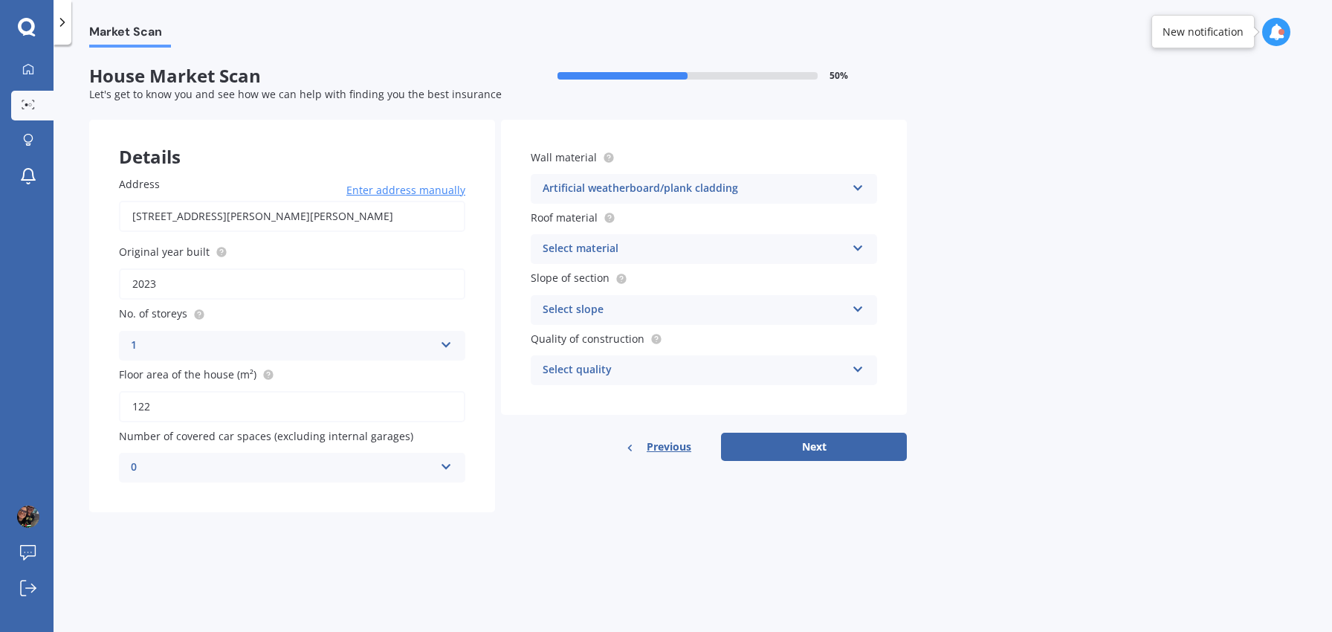
click at [342, 463] on div "0" at bounding box center [282, 468] width 303 height 18
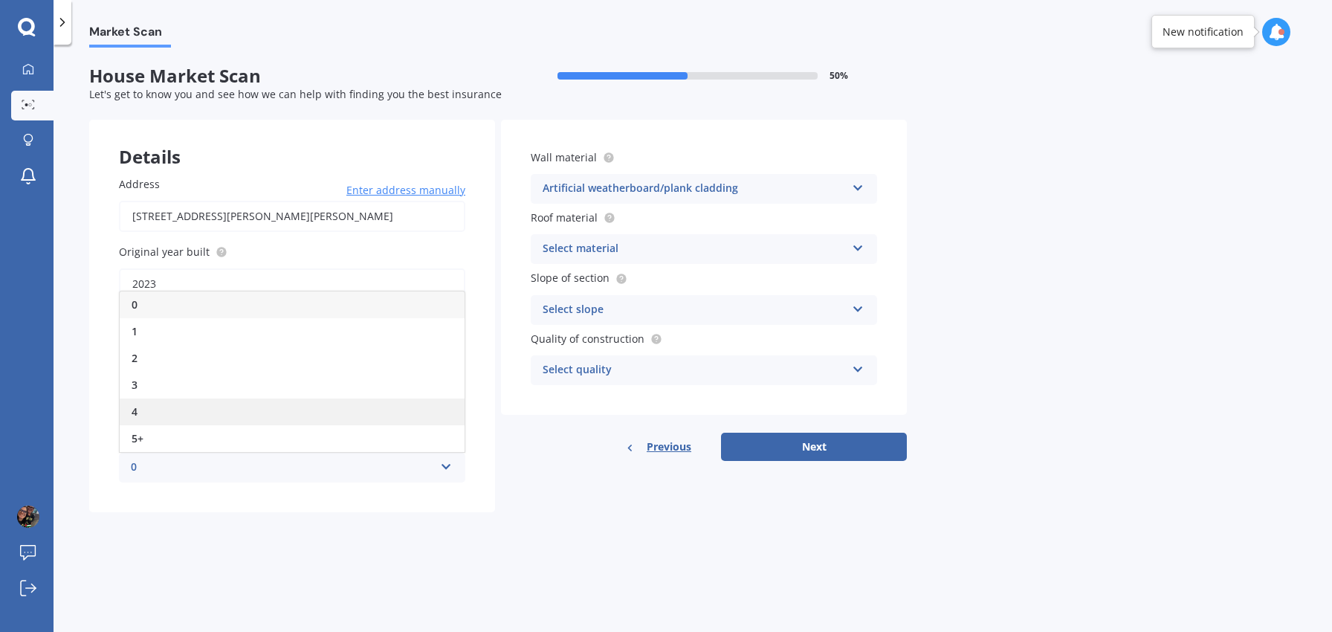
click at [273, 404] on div "4" at bounding box center [292, 411] width 345 height 27
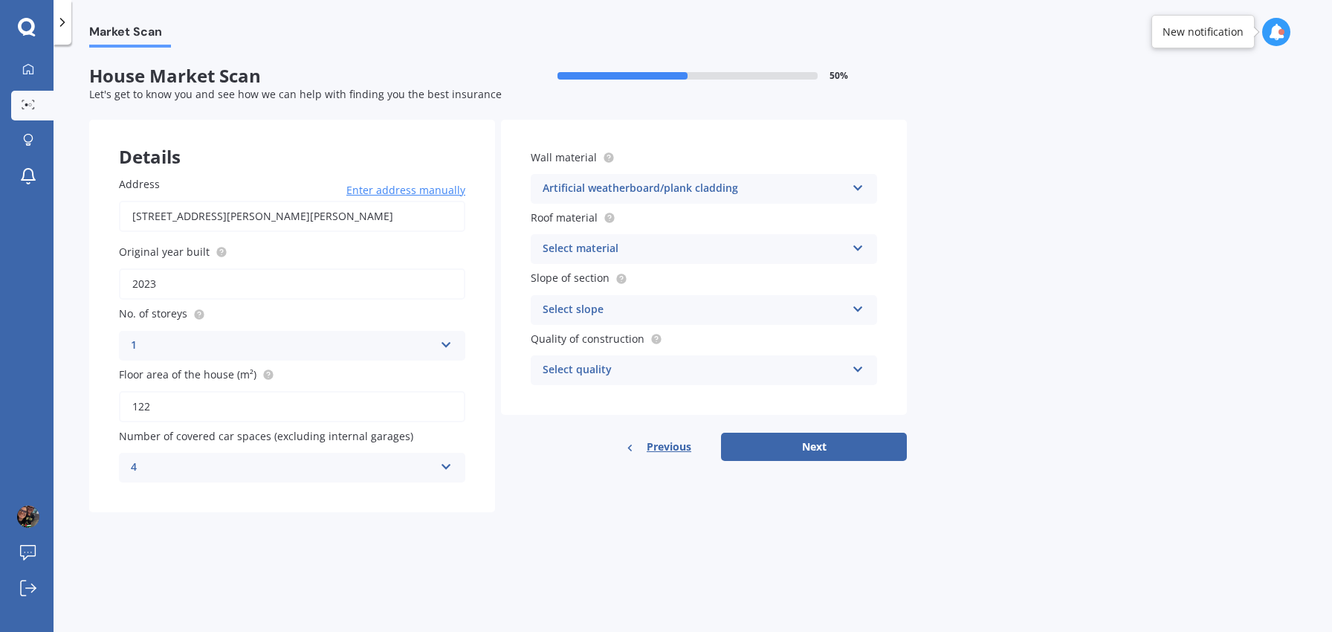
click at [775, 185] on div "Artificial weatherboard/plank cladding" at bounding box center [693, 189] width 303 height 18
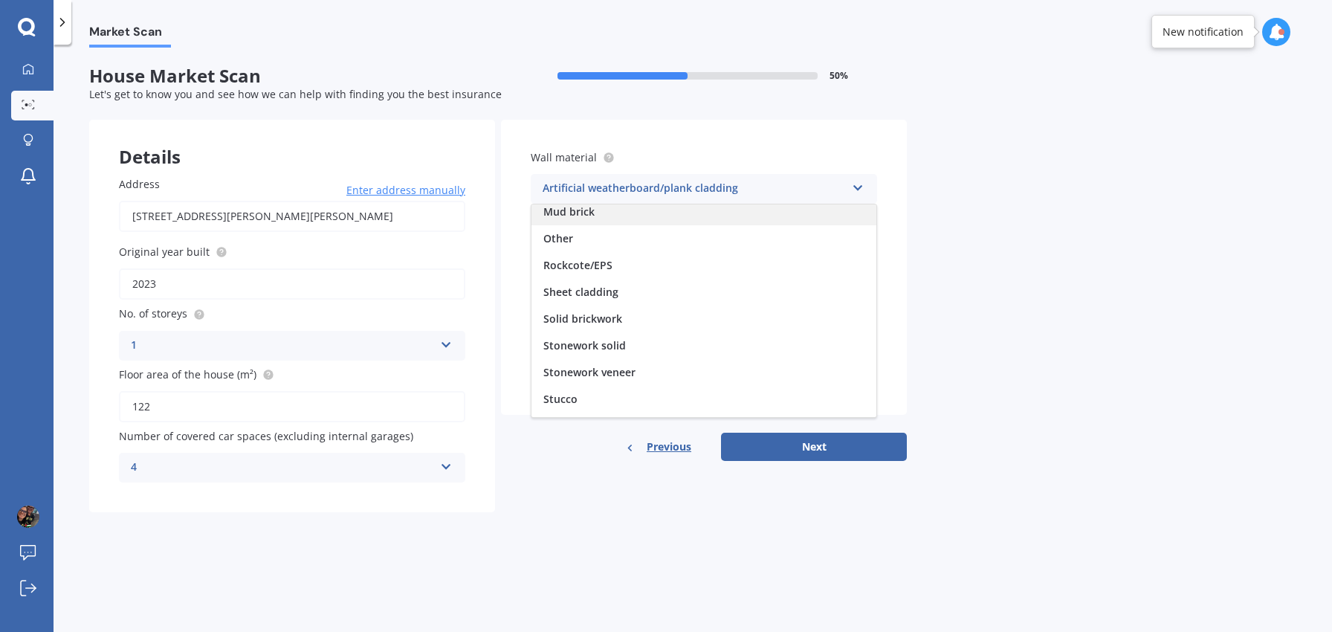
scroll to position [135, 0]
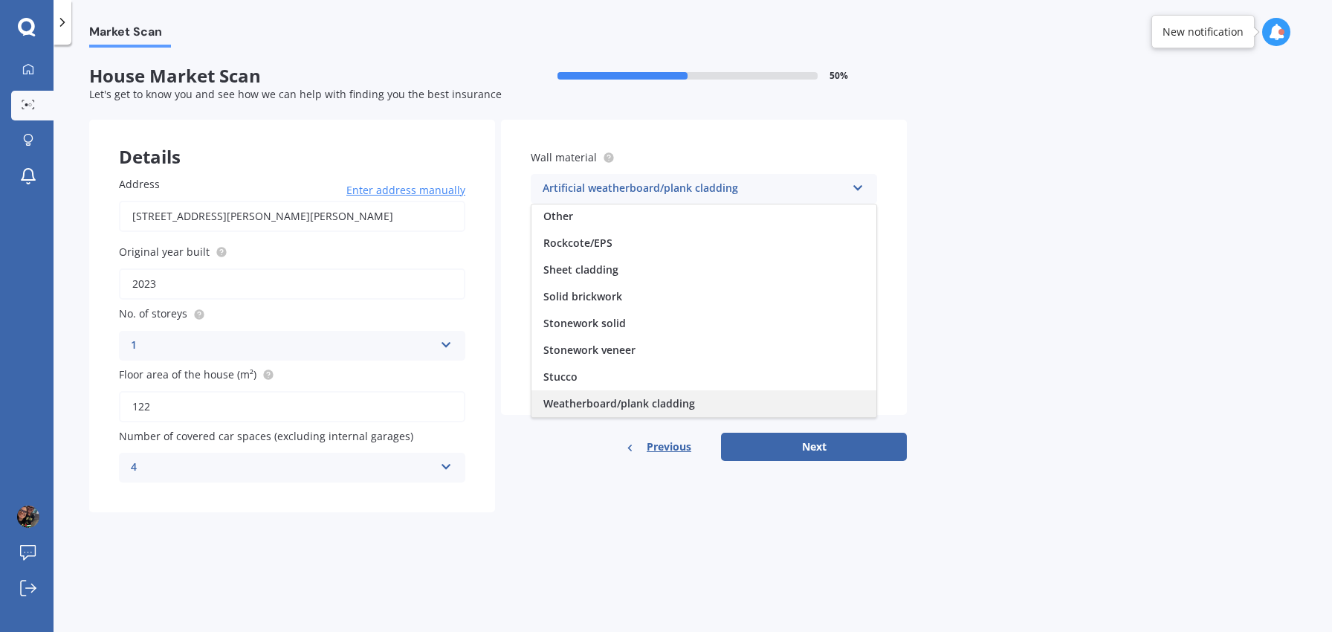
click at [788, 407] on div "Weatherboard/plank cladding" at bounding box center [703, 403] width 345 height 27
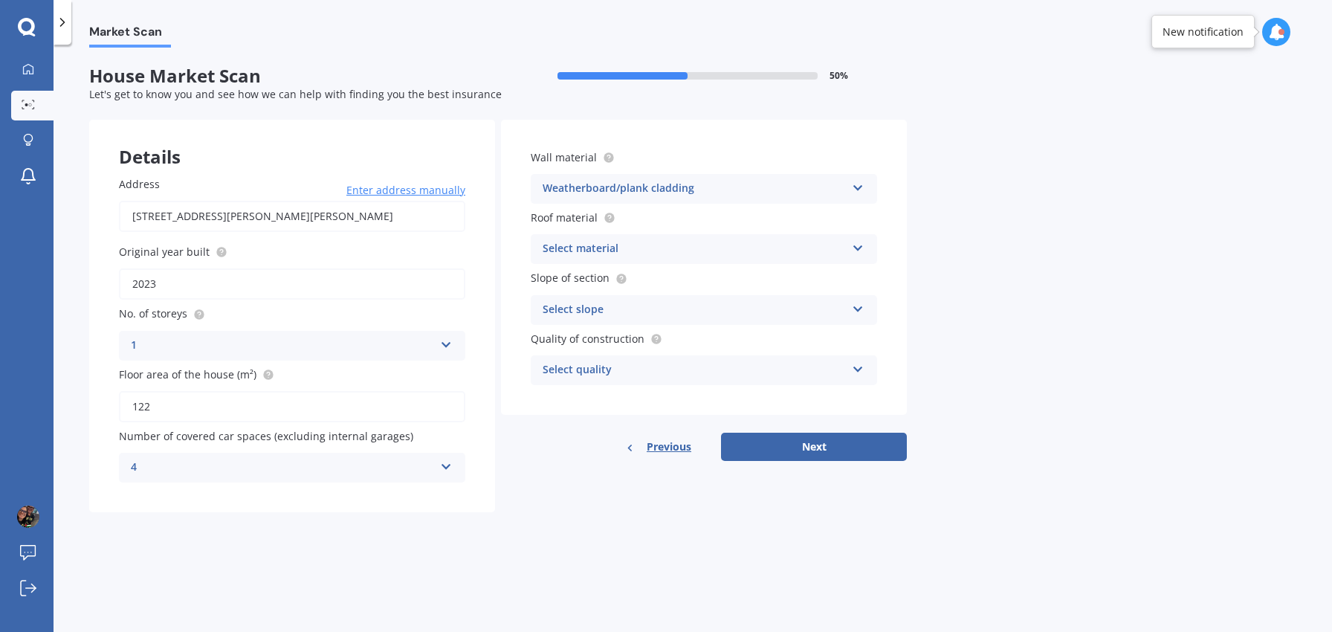
click at [736, 246] on div "Select material" at bounding box center [693, 249] width 303 height 18
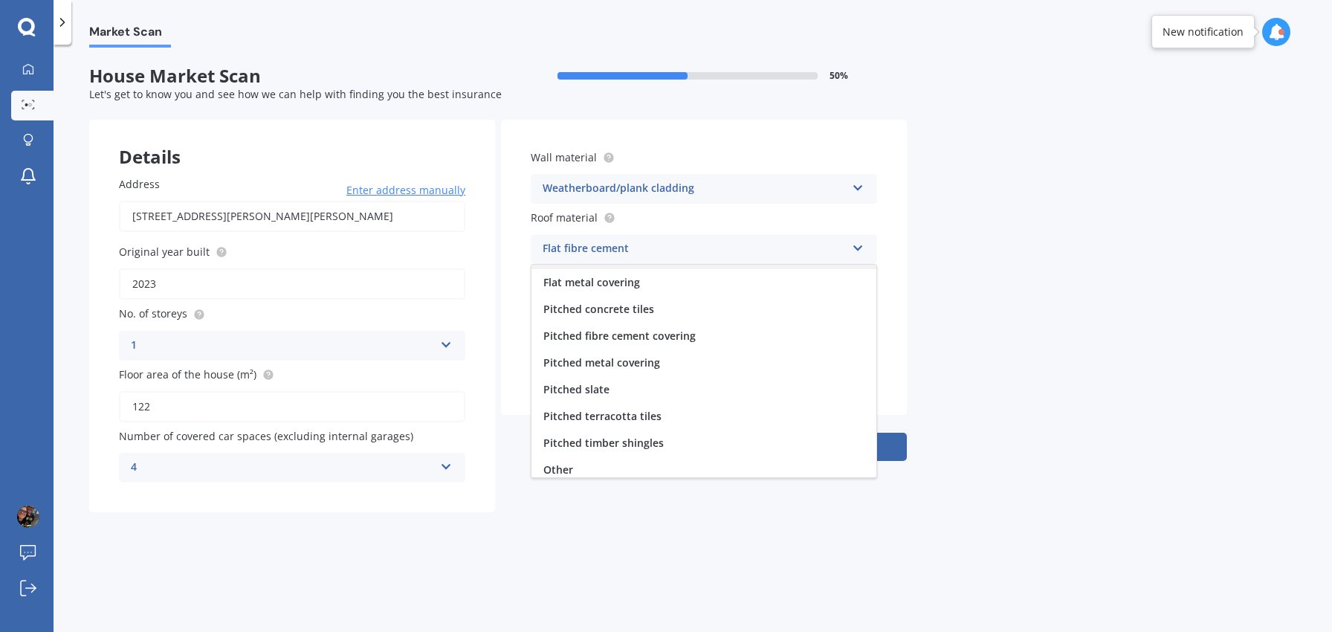
scroll to position [55, 0]
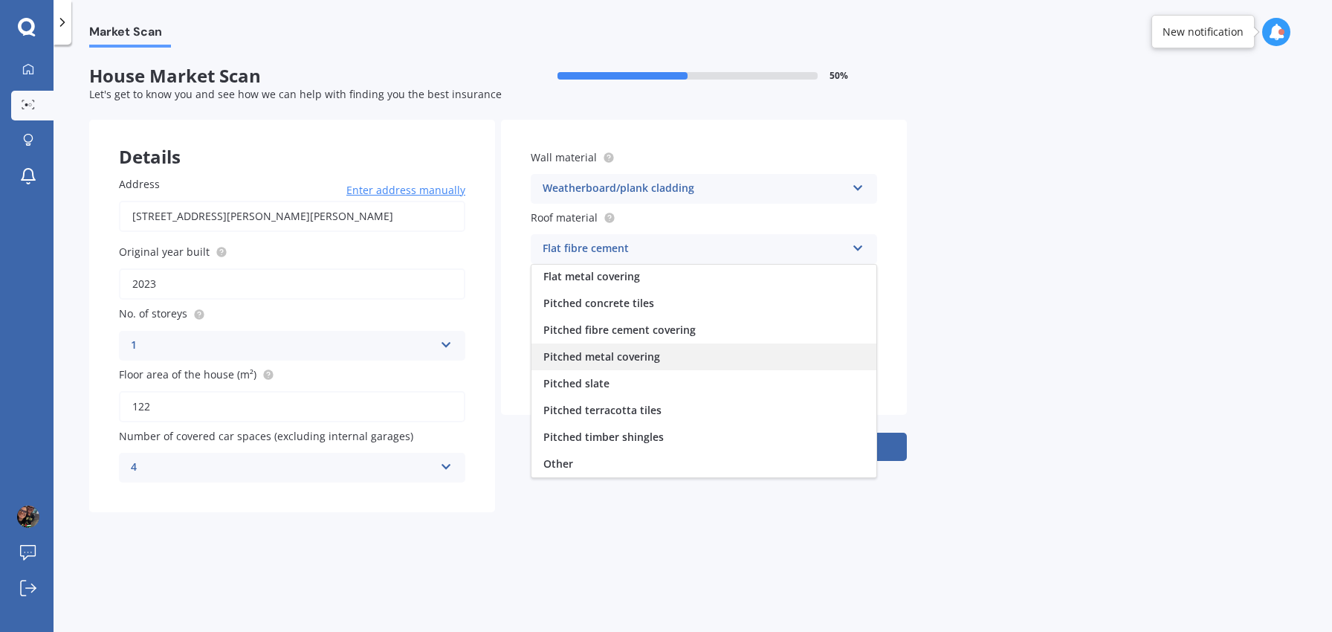
click at [707, 360] on div "Pitched metal covering" at bounding box center [703, 356] width 345 height 27
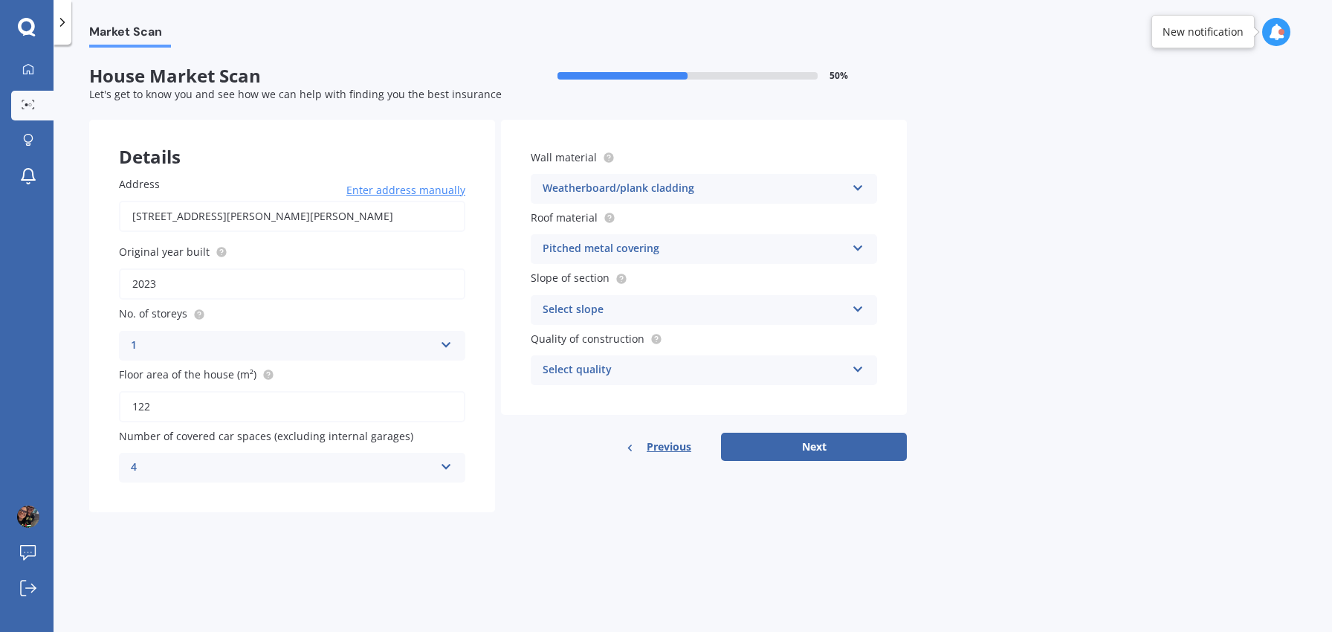
click at [742, 310] on div "Select slope" at bounding box center [693, 310] width 303 height 18
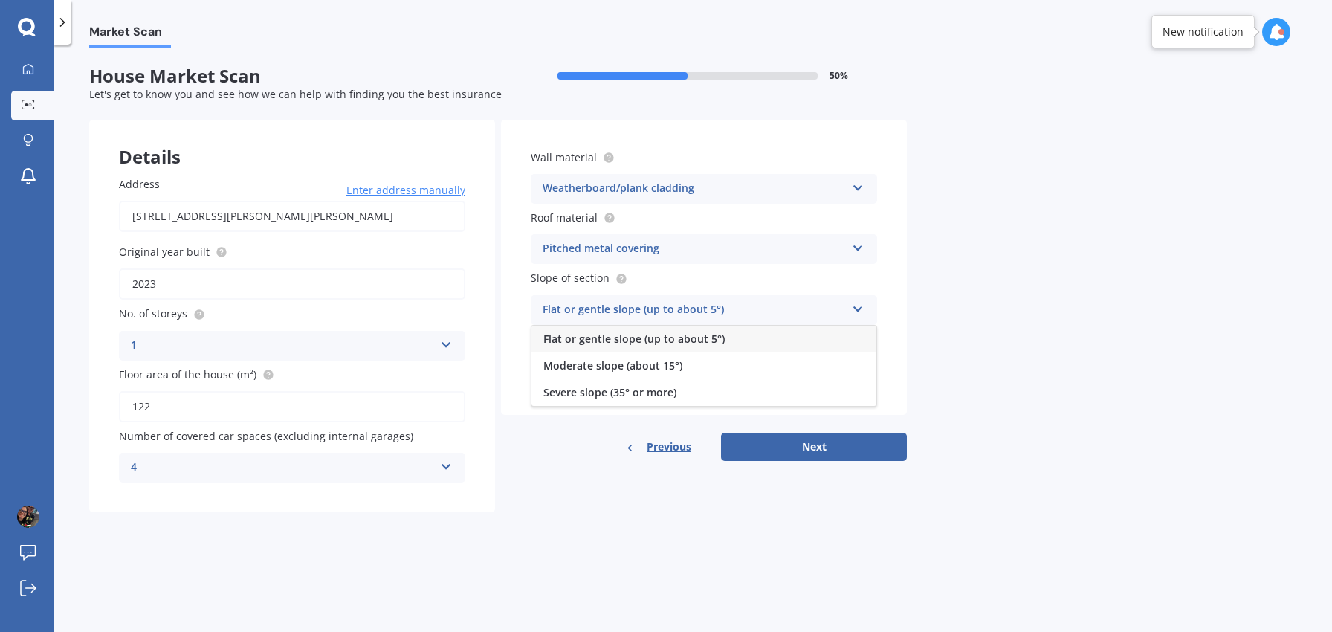
click at [762, 340] on div "Flat or gentle slope (up to about 5°)" at bounding box center [703, 338] width 345 height 27
click at [785, 369] on div "Select quality" at bounding box center [693, 370] width 303 height 18
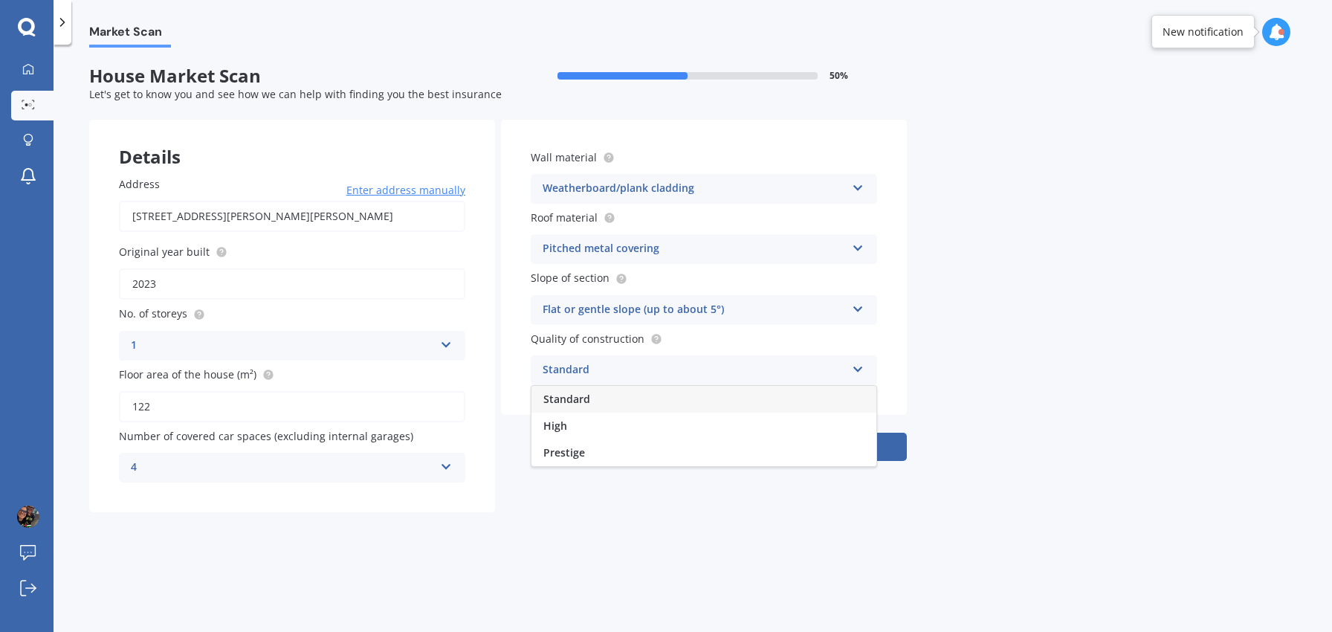
click at [600, 394] on div "Standard" at bounding box center [703, 399] width 345 height 27
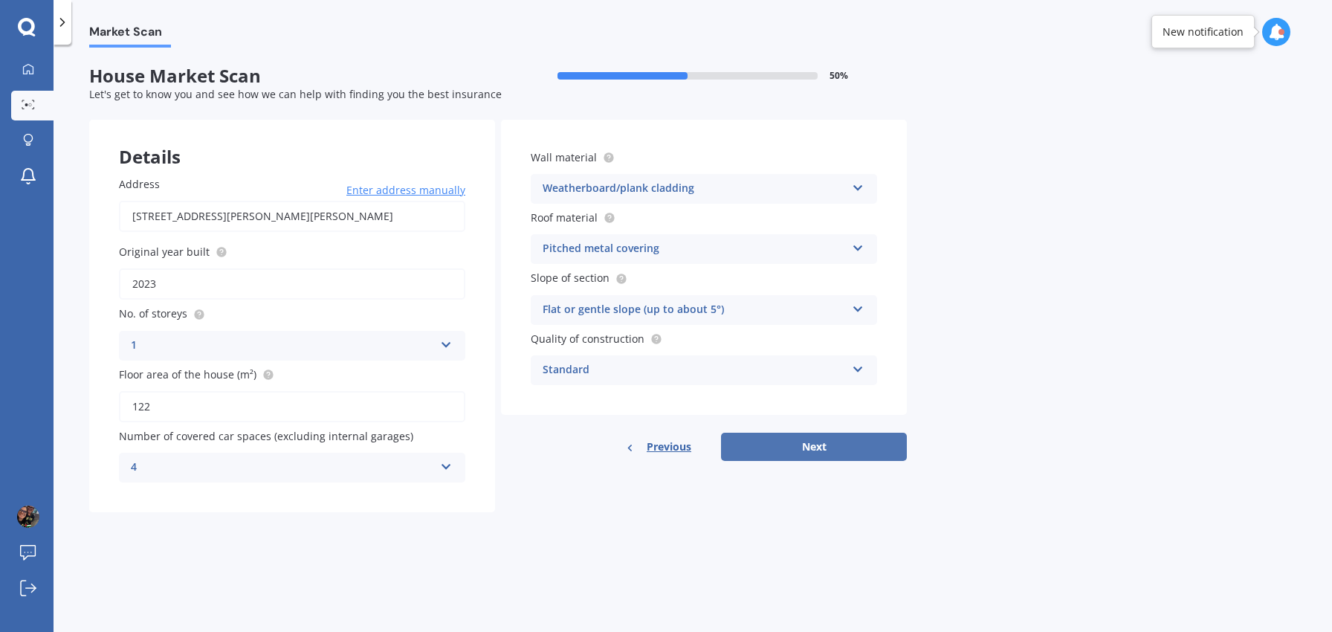
click at [816, 452] on button "Next" at bounding box center [814, 447] width 186 height 28
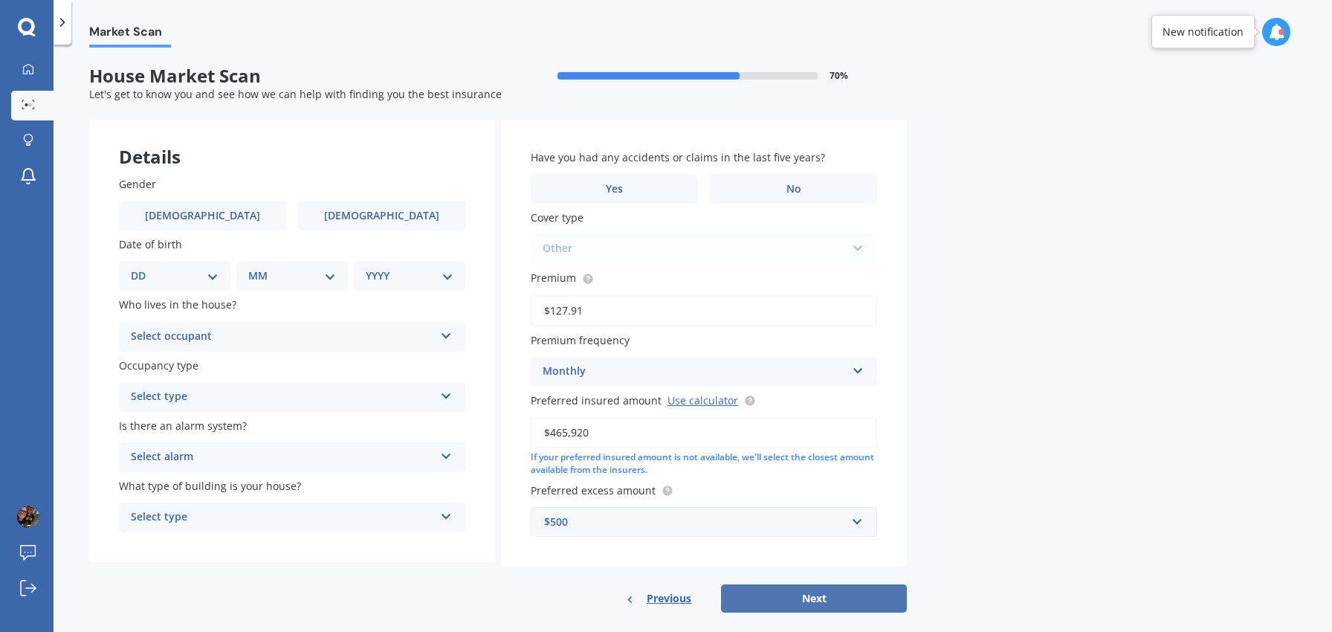
scroll to position [19, 0]
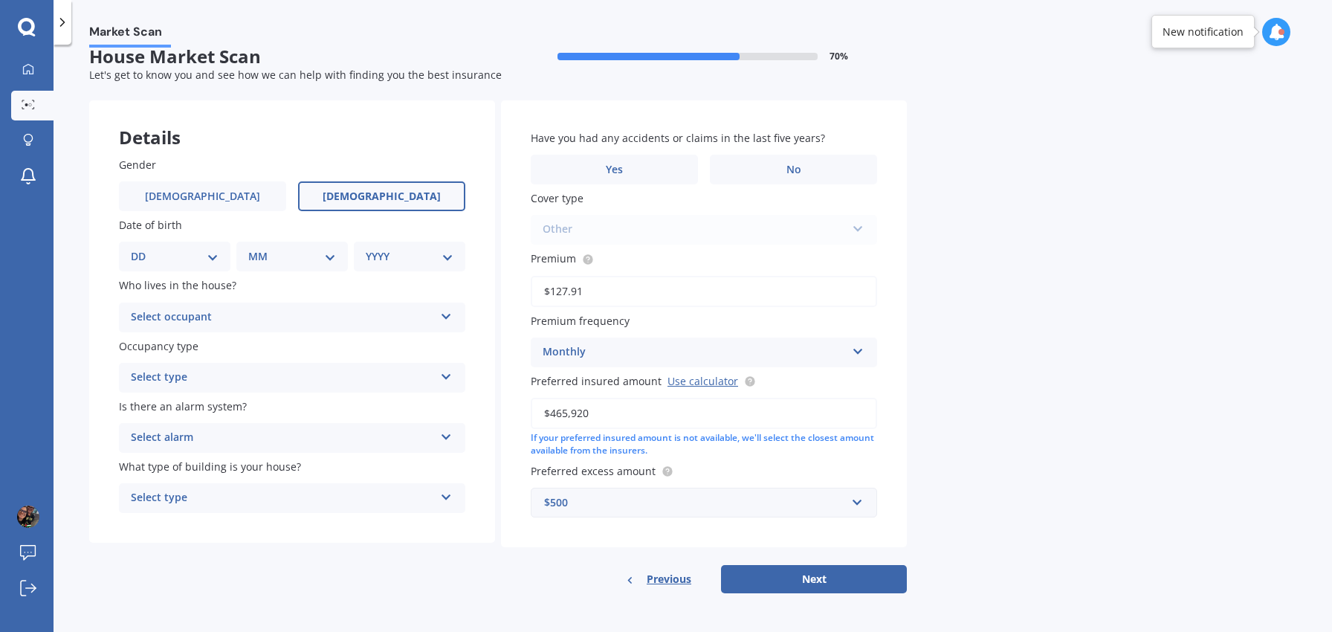
click at [371, 190] on span "[DEMOGRAPHIC_DATA]" at bounding box center [382, 196] width 118 height 13
click at [0, 0] on input "[DEMOGRAPHIC_DATA]" at bounding box center [0, 0] width 0 height 0
click at [180, 247] on div "DD 01 02 03 04 05 06 07 08 09 10 11 12 13 14 15 16 17 18 19 20 21 22 23 24 25 2…" at bounding box center [174, 257] width 111 height 30
click at [213, 251] on select "DD 01 02 03 04 05 06 07 08 09 10 11 12 13 14 15 16 17 18 19 20 21 22 23 24 25 2…" at bounding box center [175, 256] width 88 height 16
select select "15"
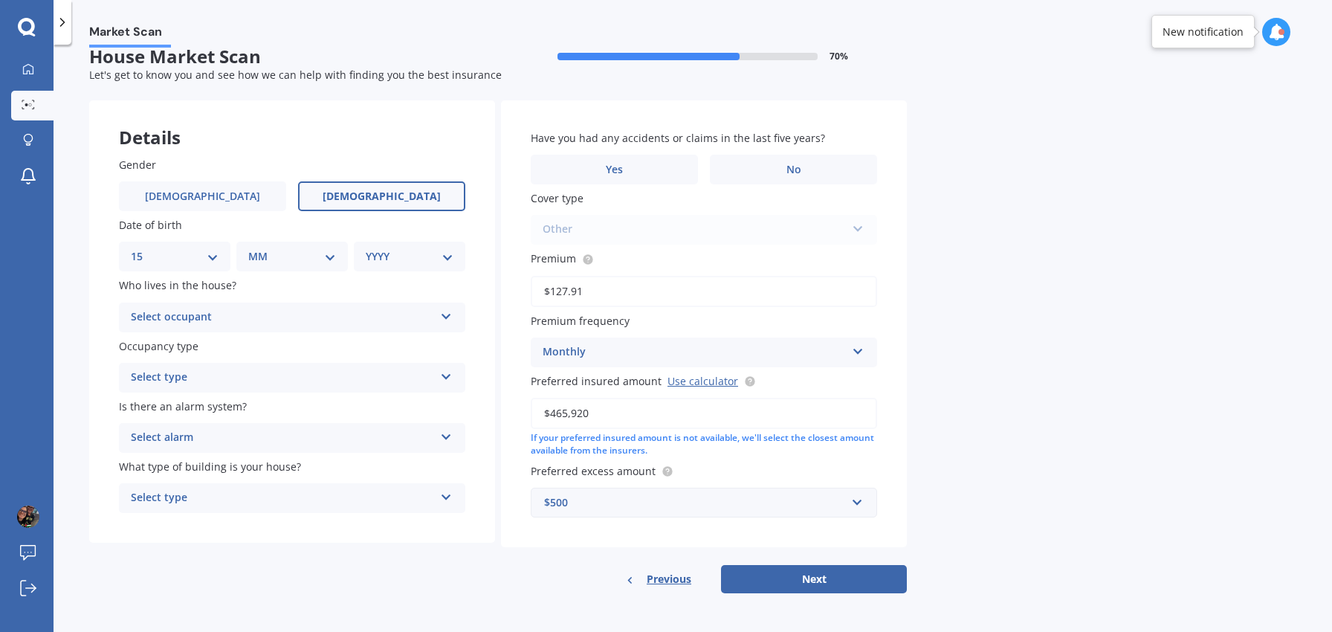
click at [143, 248] on select "DD 01 02 03 04 05 06 07 08 09 10 11 12 13 14 15 16 17 18 19 20 21 22 23 24 25 2…" at bounding box center [175, 256] width 88 height 16
click at [283, 253] on select "MM 01 02 03 04 05 06 07 08 09 10 11 12" at bounding box center [295, 256] width 82 height 16
select select "03"
click at [254, 248] on select "MM 01 02 03 04 05 06 07 08 09 10 11 12" at bounding box center [295, 256] width 82 height 16
click at [380, 256] on select "YYYY 2009 2008 2007 2006 2005 2004 2003 2002 2001 2000 1999 1998 1997 1996 1995…" at bounding box center [407, 256] width 82 height 16
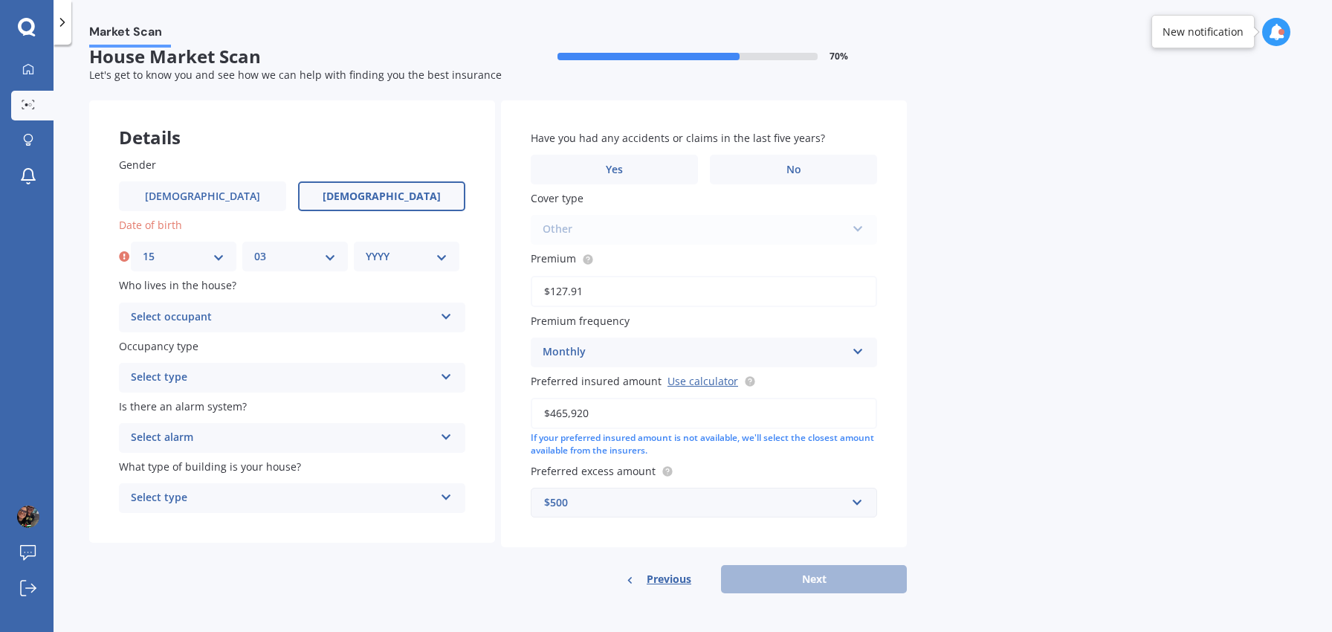
select select "1977"
click at [366, 248] on select "YYYY 2009 2008 2007 2006 2005 2004 2003 2002 2001 2000 1999 1998 1997 1996 1995…" at bounding box center [407, 256] width 82 height 16
click at [236, 303] on div "Select occupant Owner Owner + Boarder" at bounding box center [292, 317] width 346 height 30
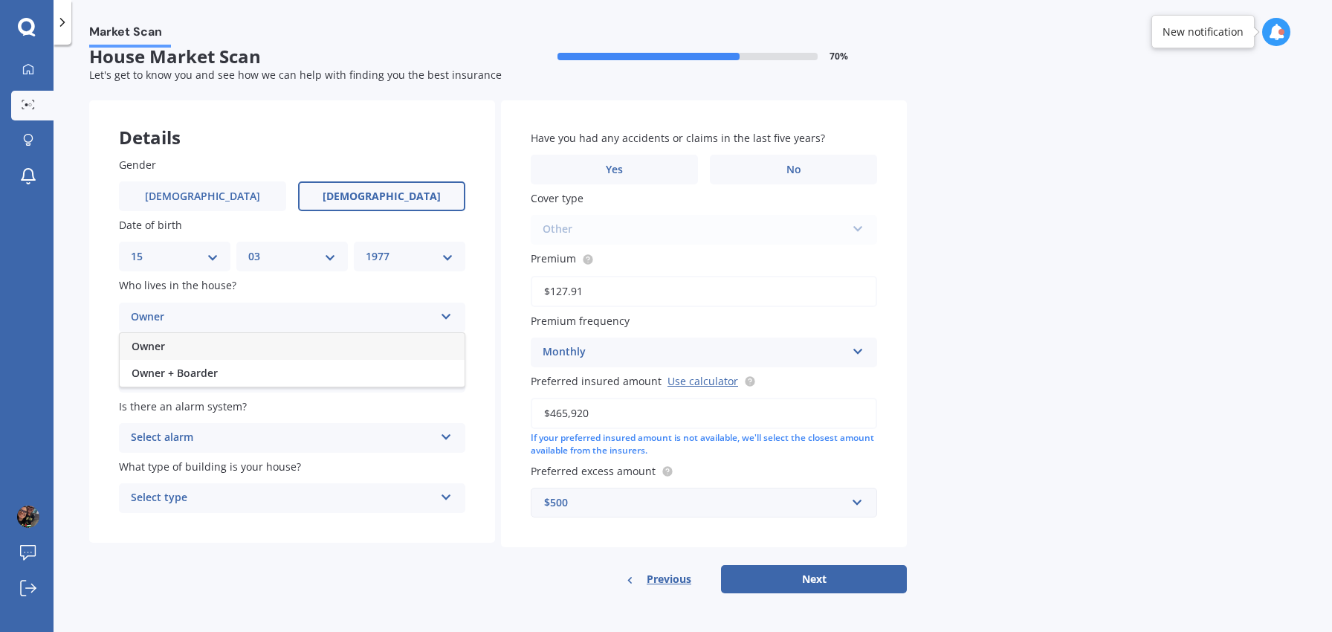
click at [183, 349] on div "Owner" at bounding box center [292, 346] width 345 height 27
click at [257, 376] on div "Select type" at bounding box center [282, 378] width 303 height 18
click at [194, 408] on div "Permanent" at bounding box center [292, 406] width 345 height 27
click at [250, 433] on div "Select alarm" at bounding box center [282, 438] width 303 height 18
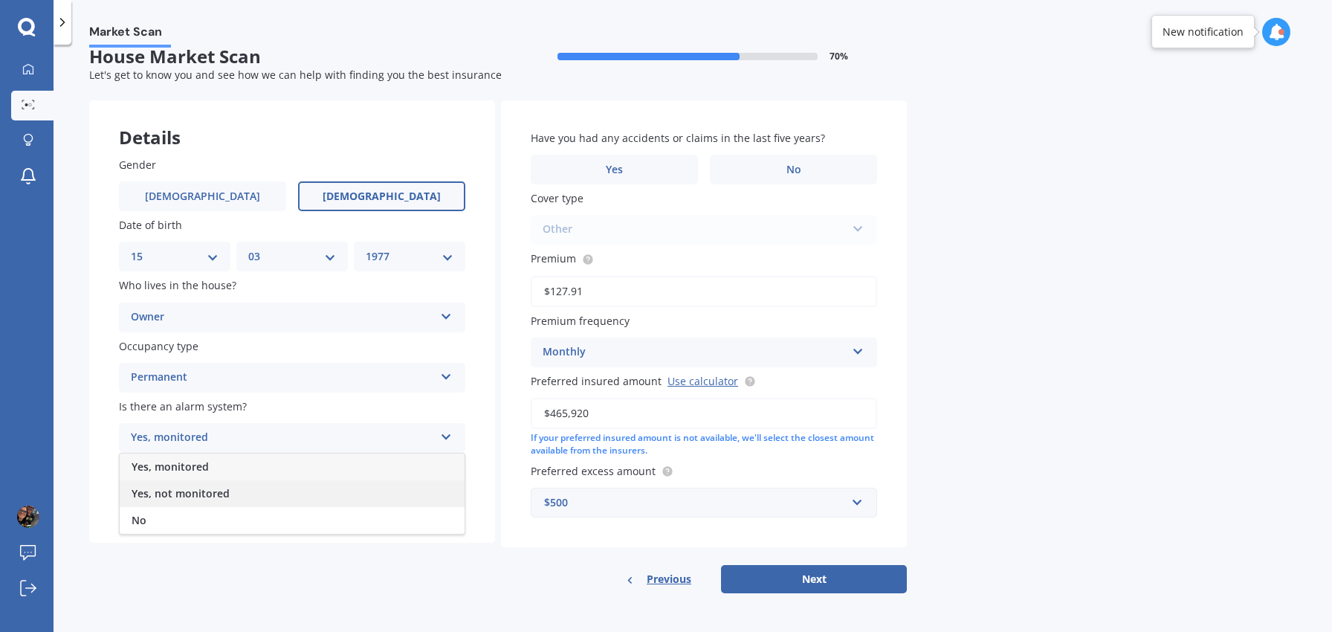
scroll to position [0, 0]
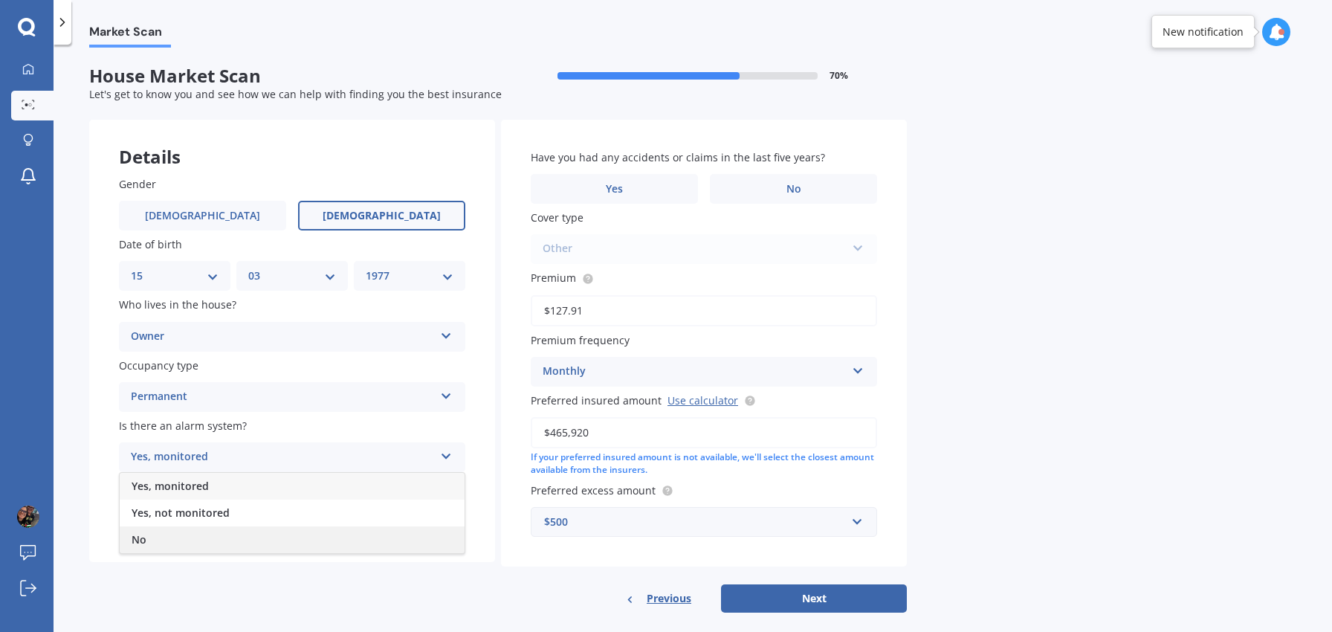
click at [159, 537] on div "No" at bounding box center [292, 539] width 345 height 27
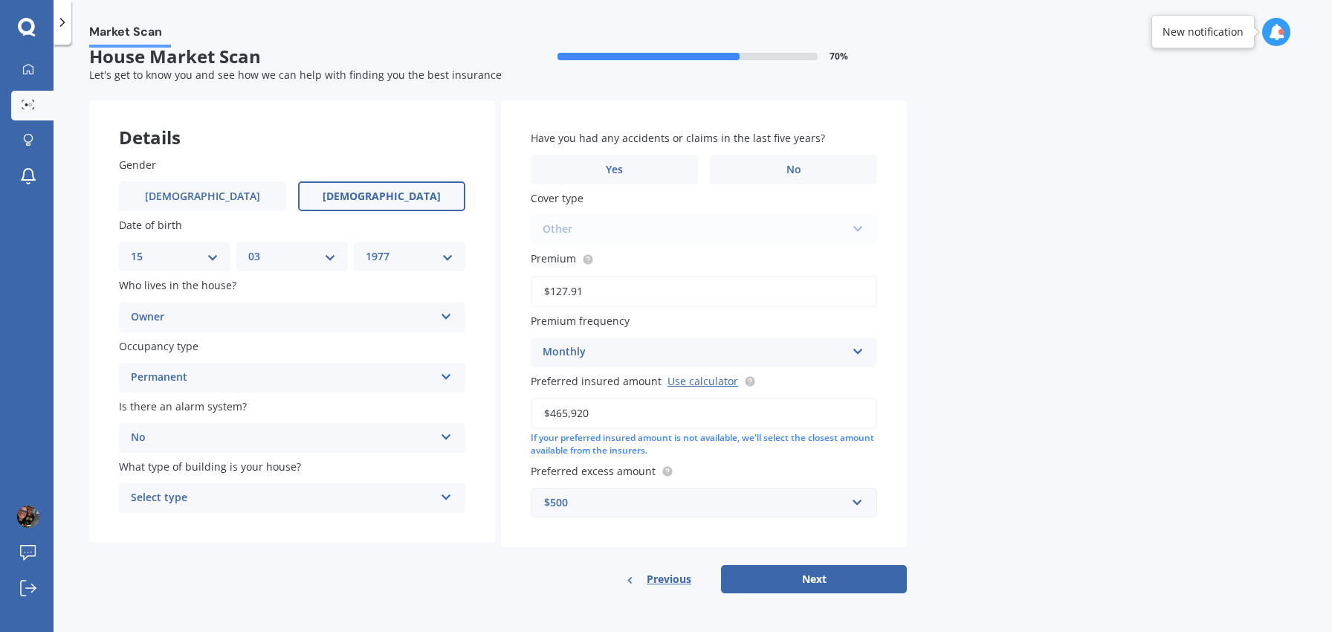
click at [218, 492] on div "Select type" at bounding box center [282, 498] width 303 height 18
click at [187, 524] on span "Freestanding" at bounding box center [165, 526] width 66 height 14
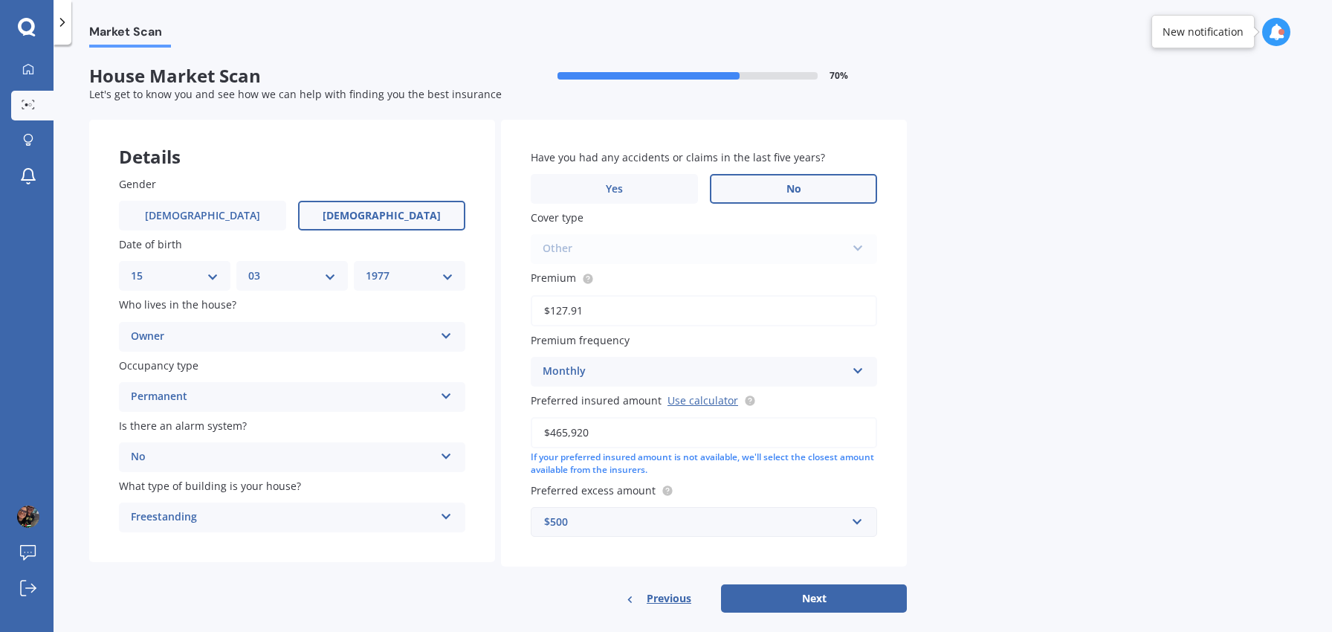
click at [791, 176] on label "No" at bounding box center [793, 189] width 167 height 30
click at [0, 0] on input "No" at bounding box center [0, 0] width 0 height 0
click at [804, 192] on label "No" at bounding box center [793, 189] width 167 height 30
click at [0, 0] on input "No" at bounding box center [0, 0] width 0 height 0
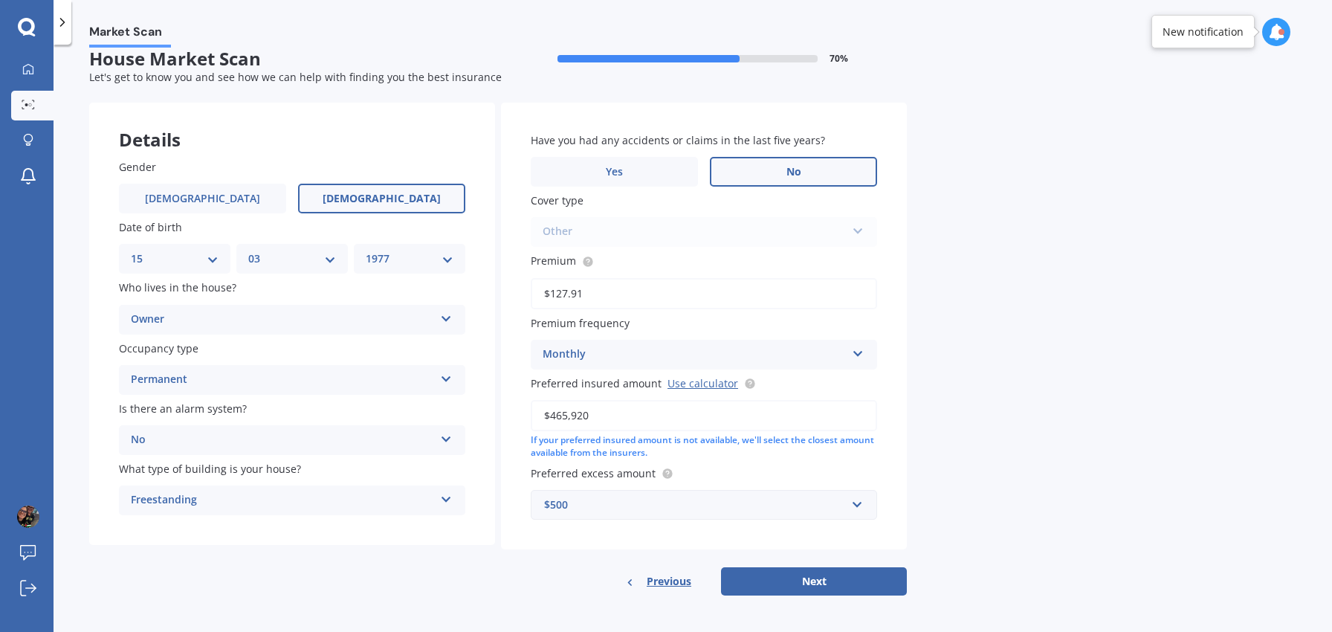
scroll to position [19, 0]
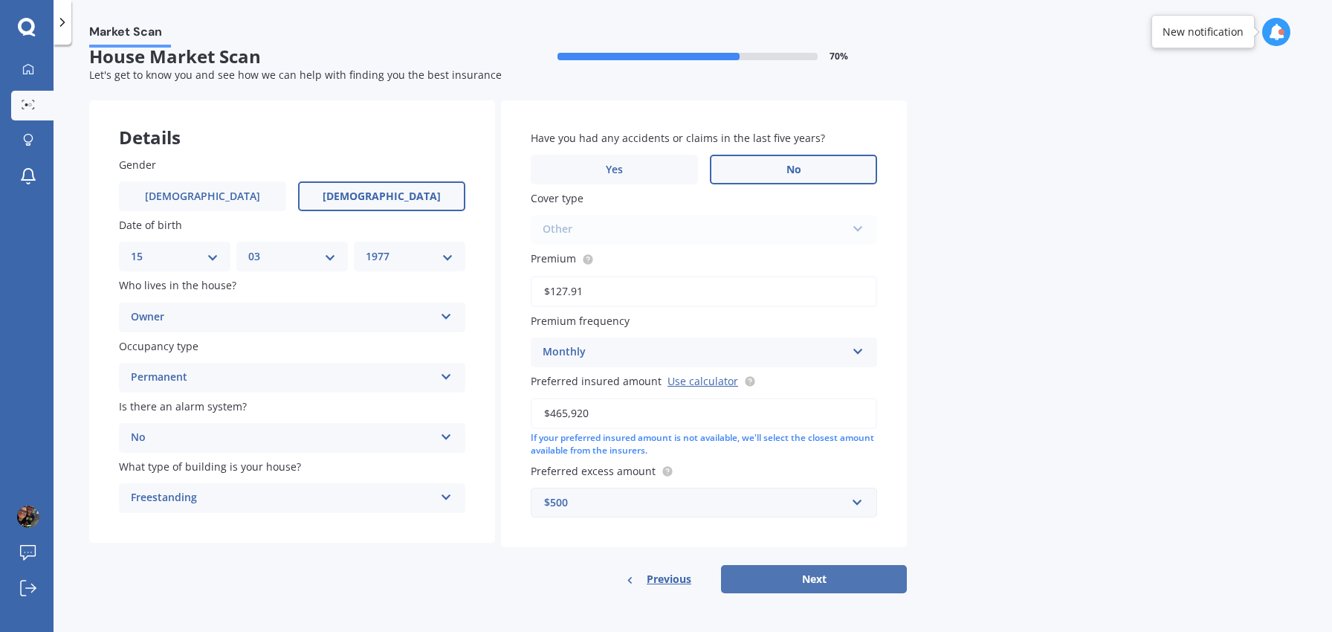
click at [810, 583] on button "Next" at bounding box center [814, 579] width 186 height 28
select select "15"
select select "03"
select select "1977"
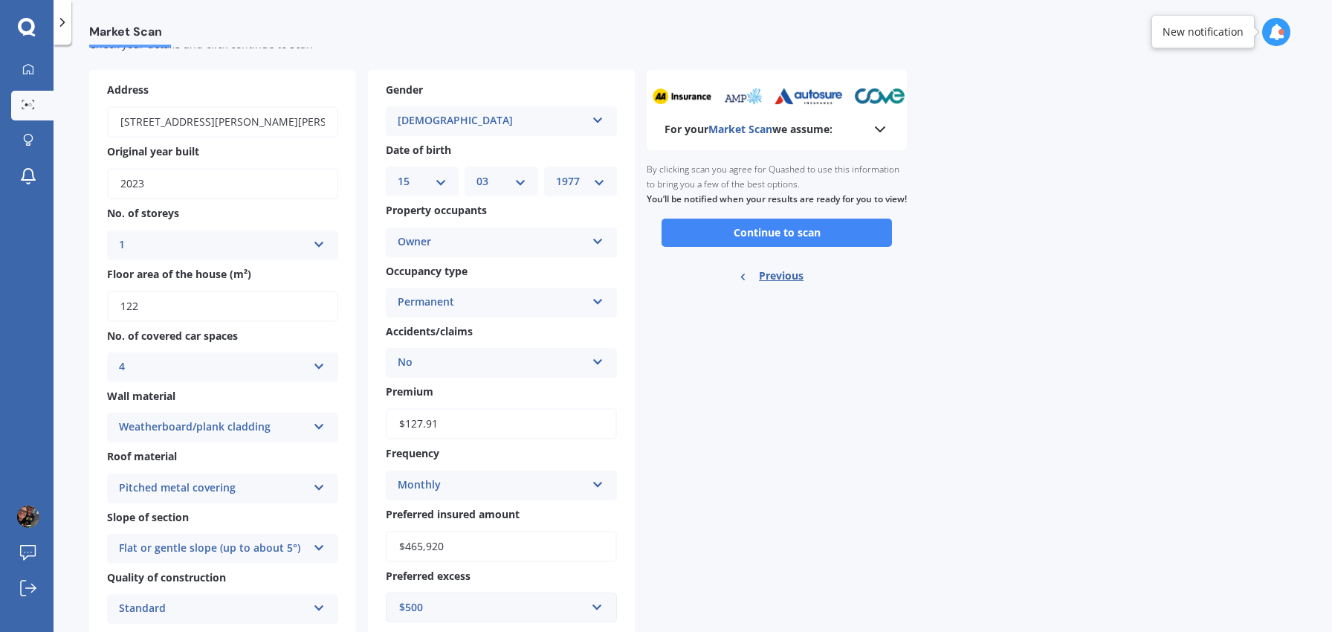
scroll to position [41, 0]
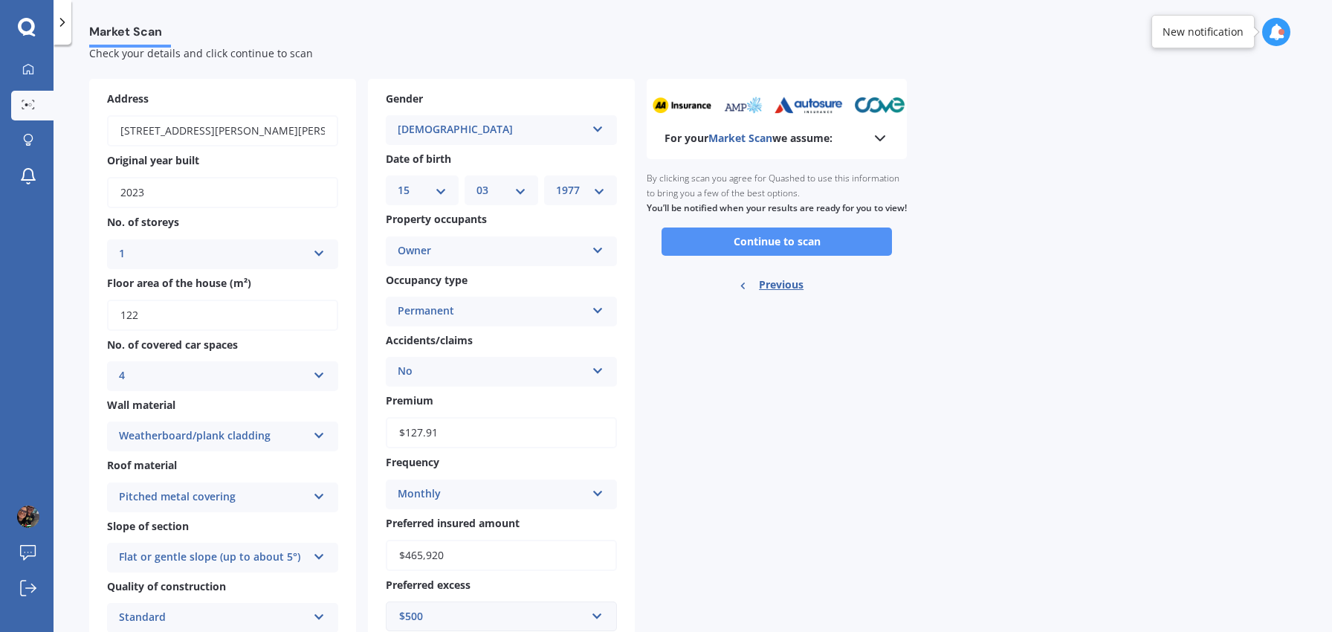
click at [696, 253] on button "Continue to scan" at bounding box center [776, 241] width 230 height 28
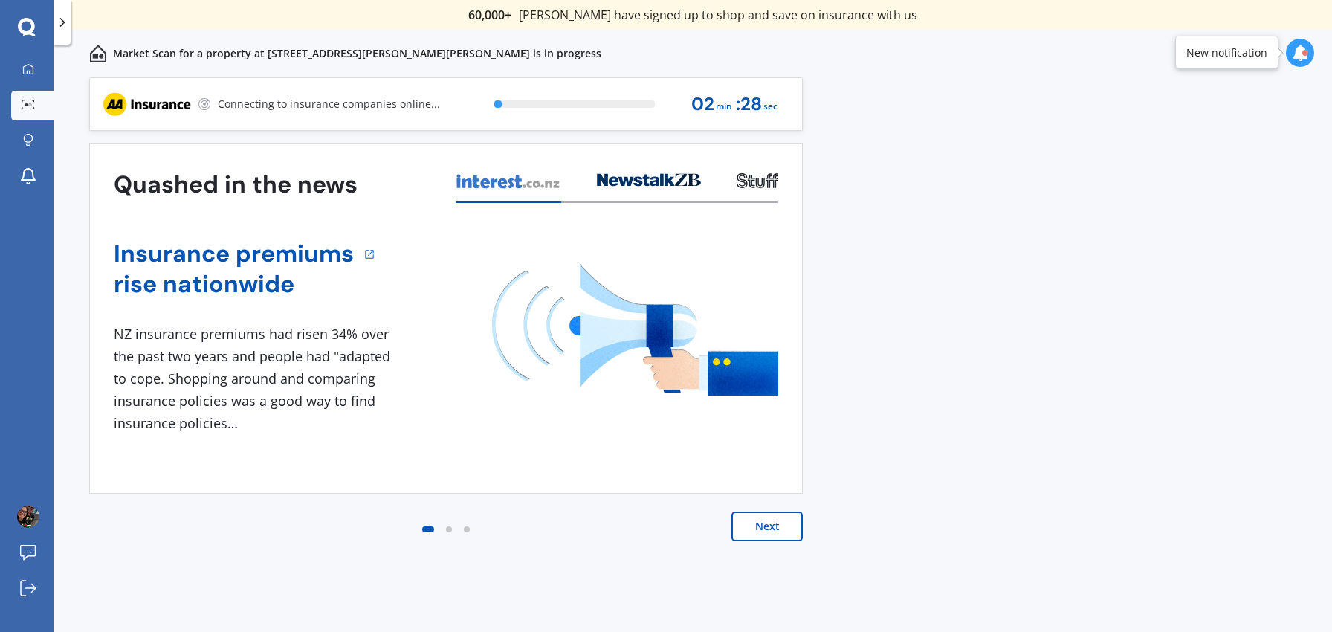
scroll to position [0, 0]
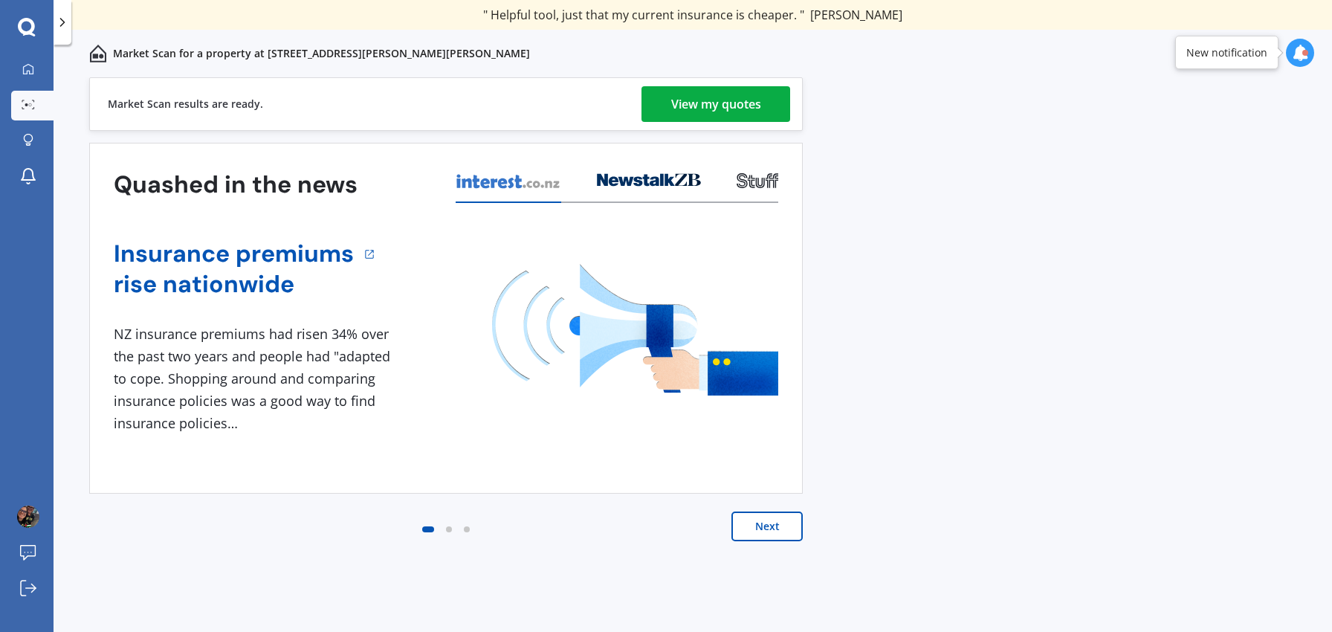
click at [669, 110] on link "View my quotes" at bounding box center [715, 104] width 149 height 36
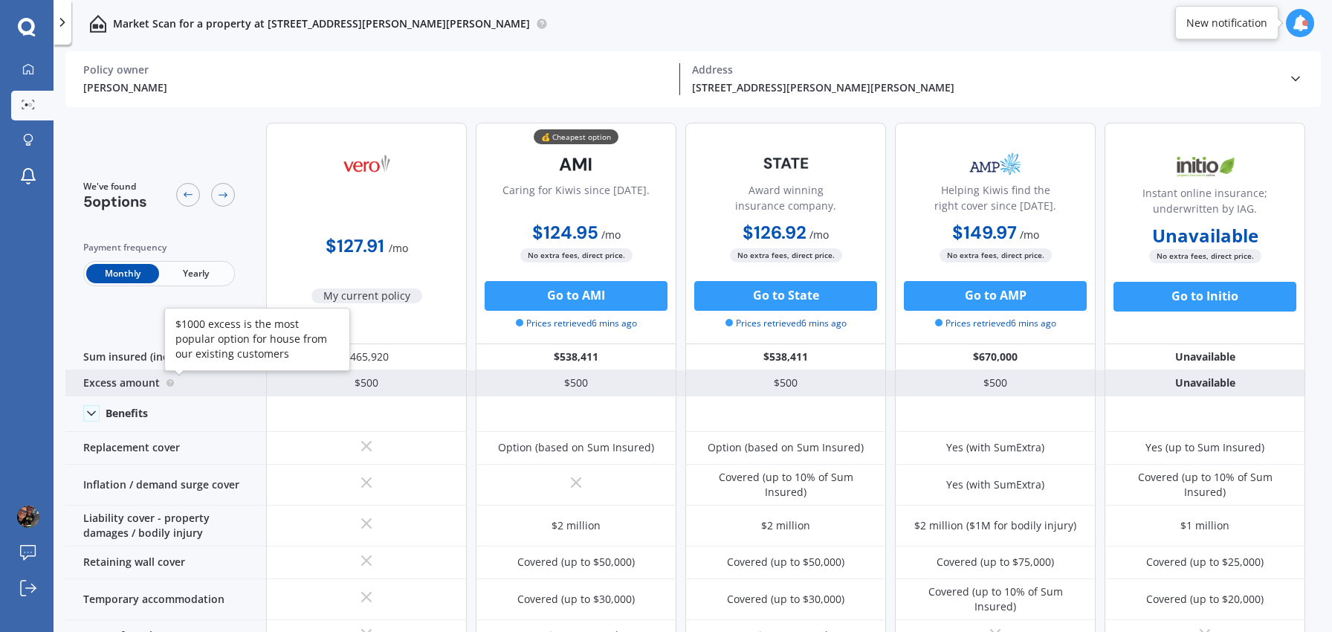
click at [172, 382] on circle at bounding box center [169, 382] width 7 height 7
click at [166, 381] on circle at bounding box center [169, 382] width 7 height 7
click at [127, 383] on div "Excess amount" at bounding box center [165, 383] width 201 height 26
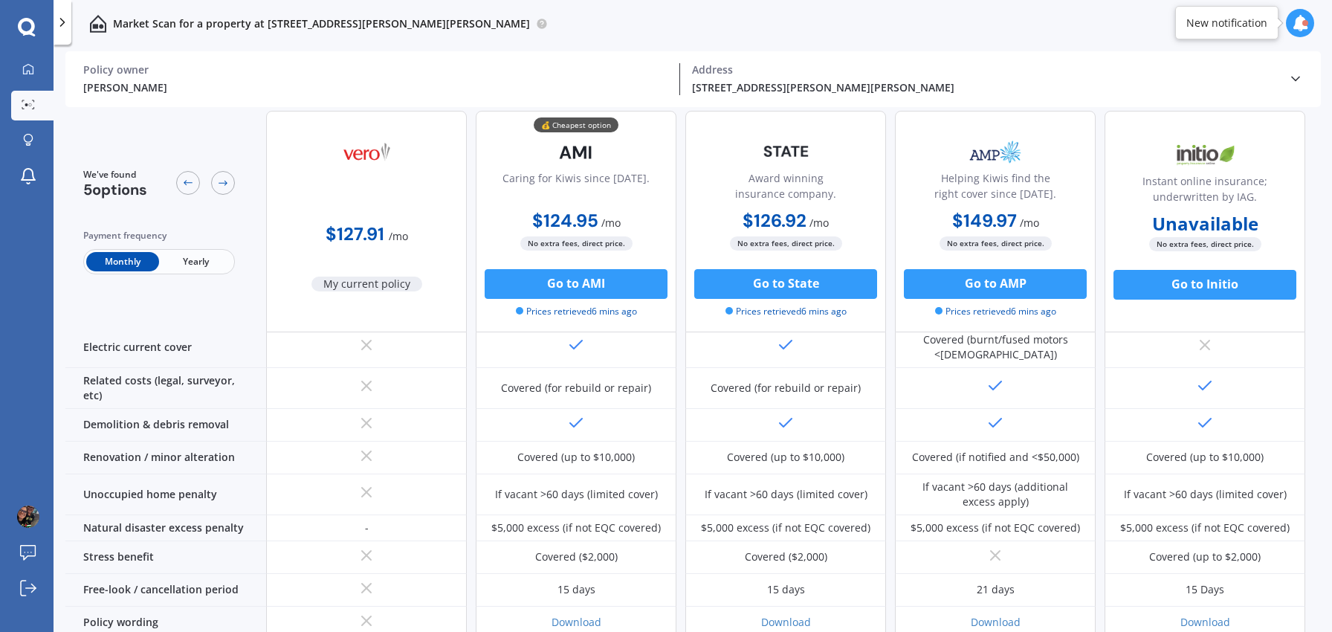
scroll to position [651, 0]
